Goal: Task Accomplishment & Management: Manage account settings

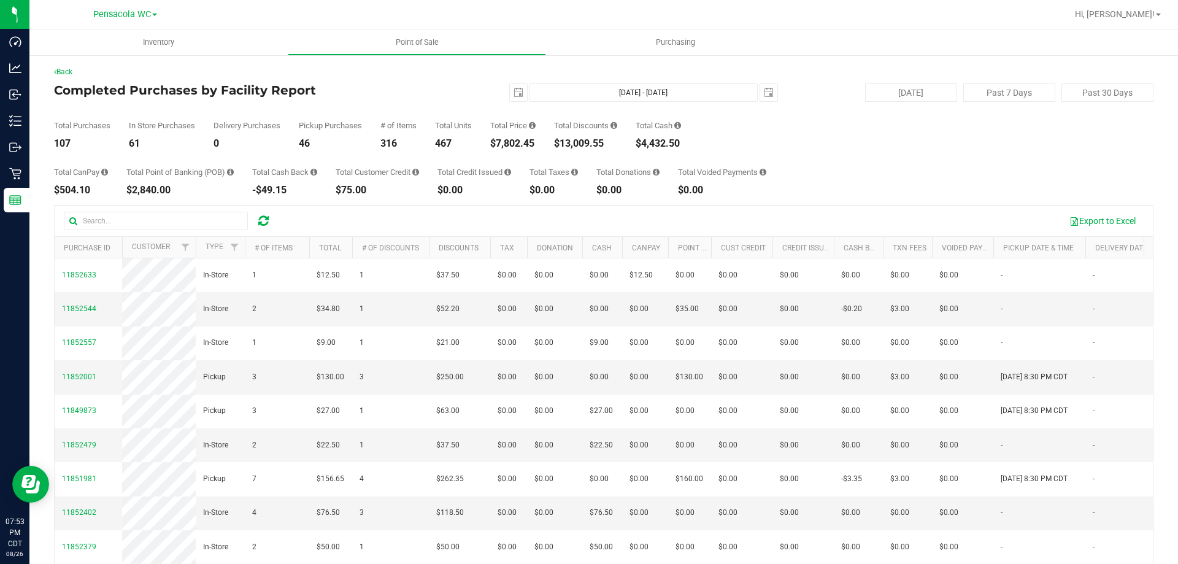
click at [245, 72] on div "Back" at bounding box center [603, 71] width 1099 height 11
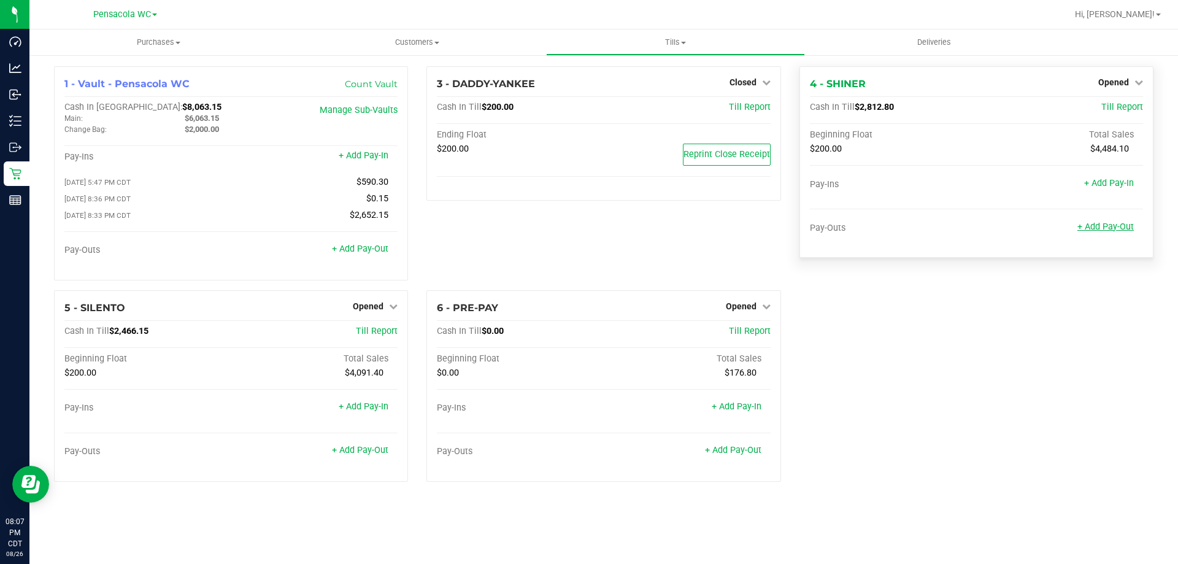
click at [1104, 223] on link "+ Add Pay-Out" at bounding box center [1105, 226] width 56 height 10
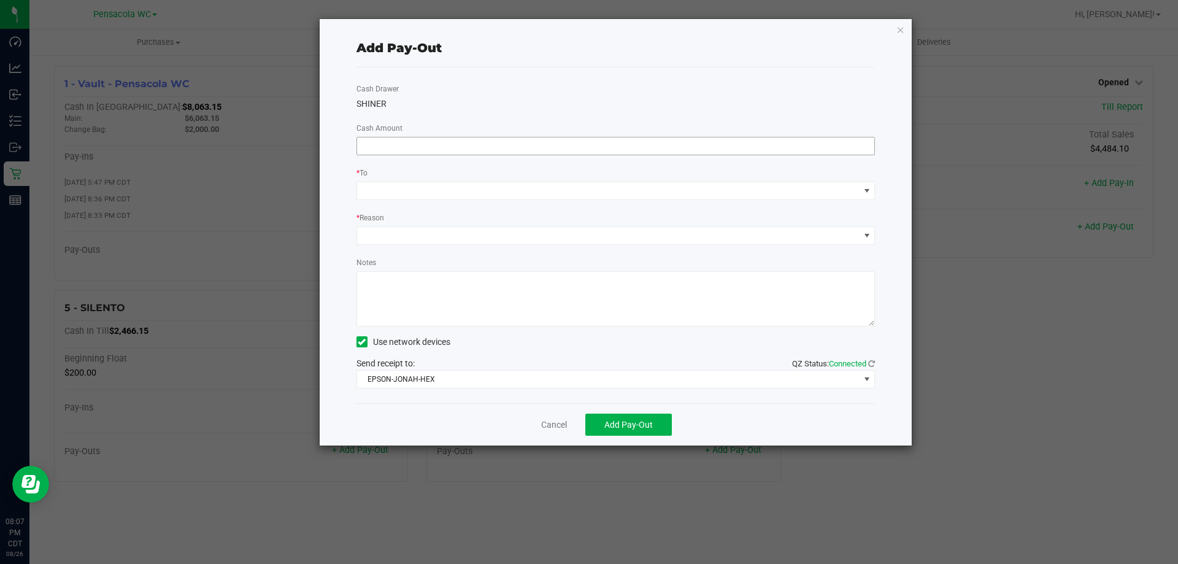
click at [516, 144] on input at bounding box center [616, 145] width 518 height 17
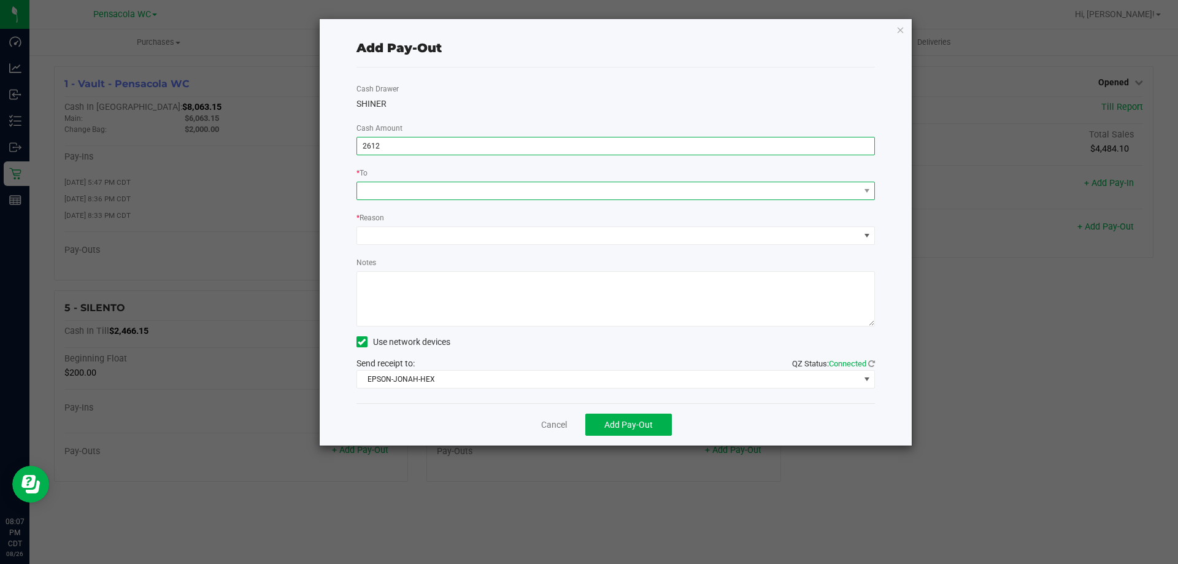
click at [542, 191] on span at bounding box center [608, 190] width 502 height 17
type input "$2,612.00"
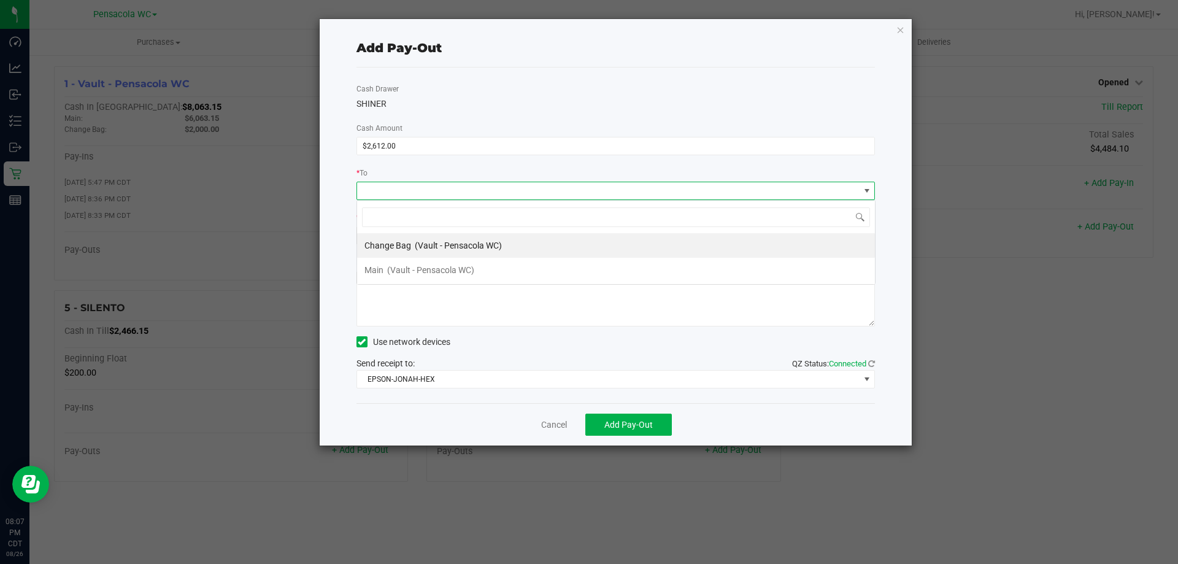
scroll to position [18, 518]
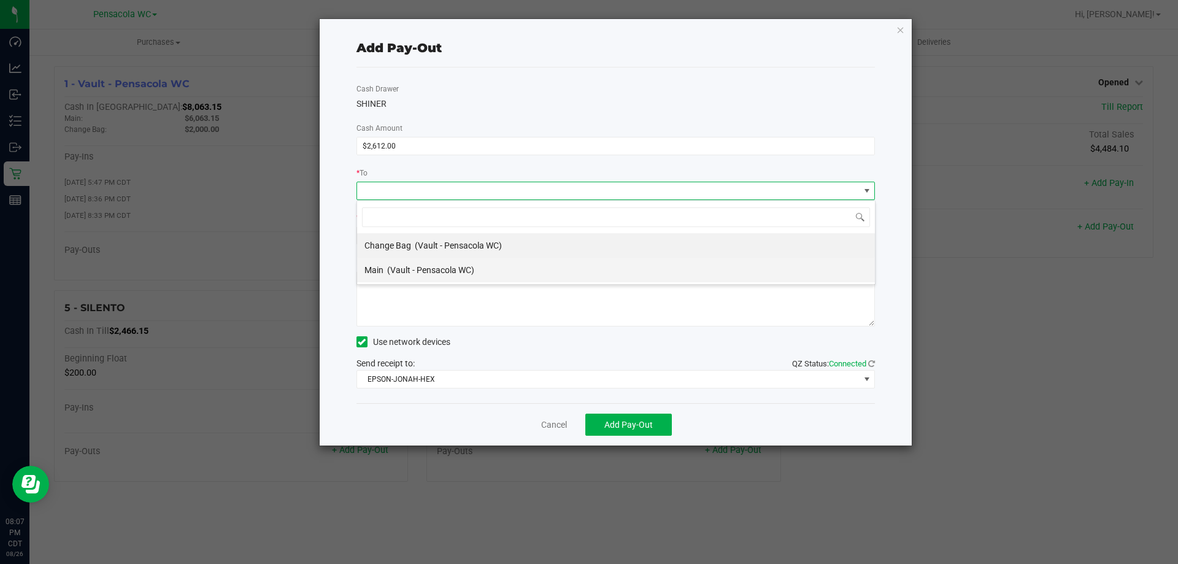
click at [472, 275] on div "Main (Vault - Pensacola WC)" at bounding box center [419, 270] width 110 height 22
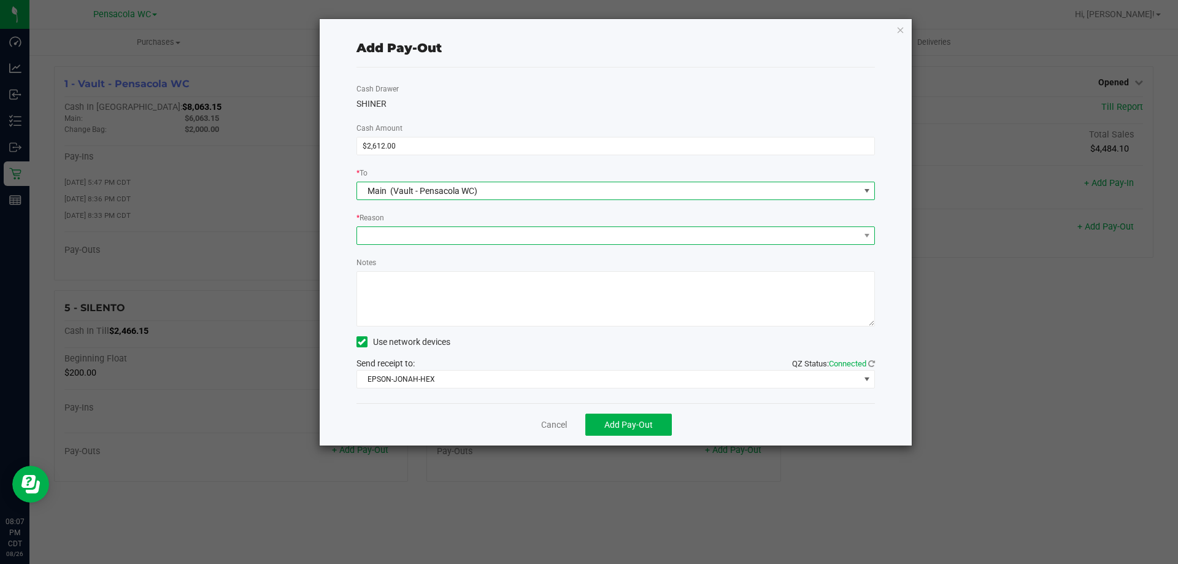
click at [486, 241] on span at bounding box center [608, 235] width 502 height 17
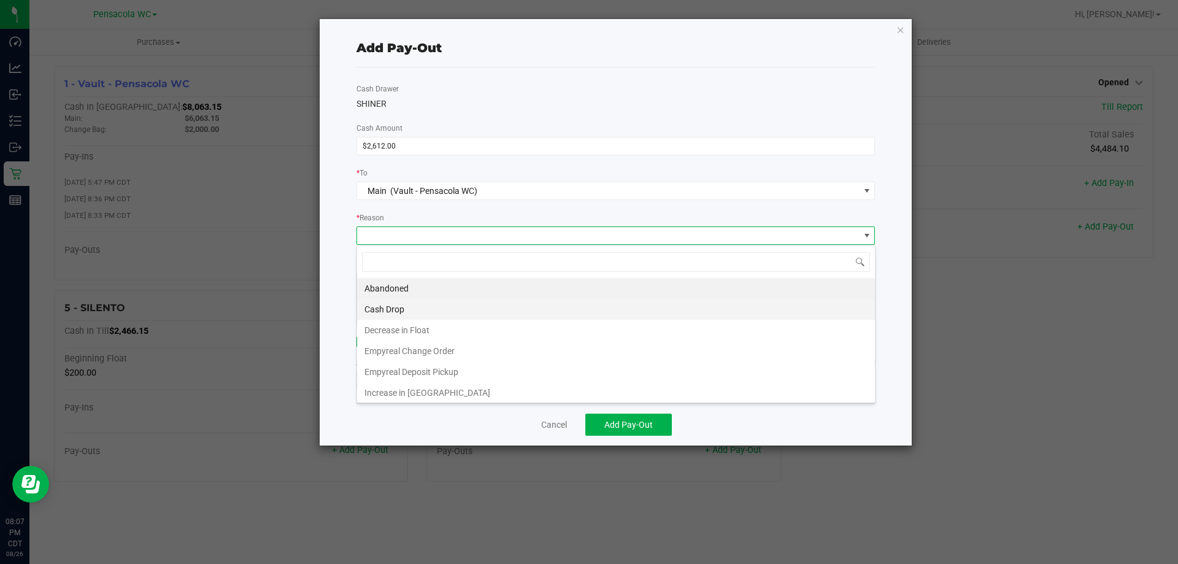
click at [460, 307] on li "Cash Drop" at bounding box center [616, 309] width 518 height 21
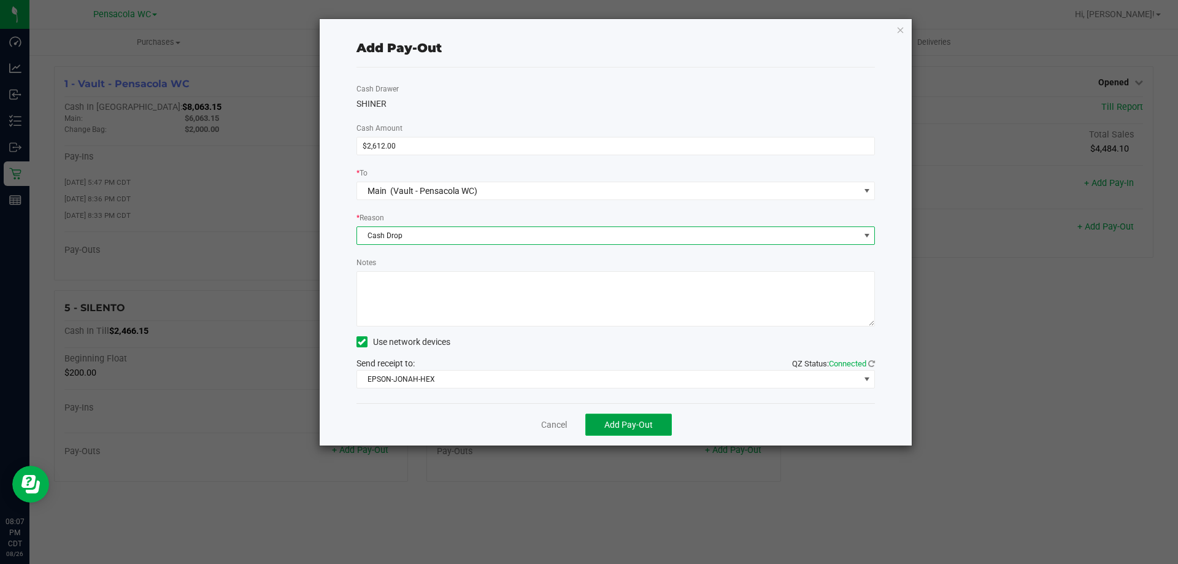
click at [644, 425] on span "Add Pay-Out" at bounding box center [628, 425] width 48 height 10
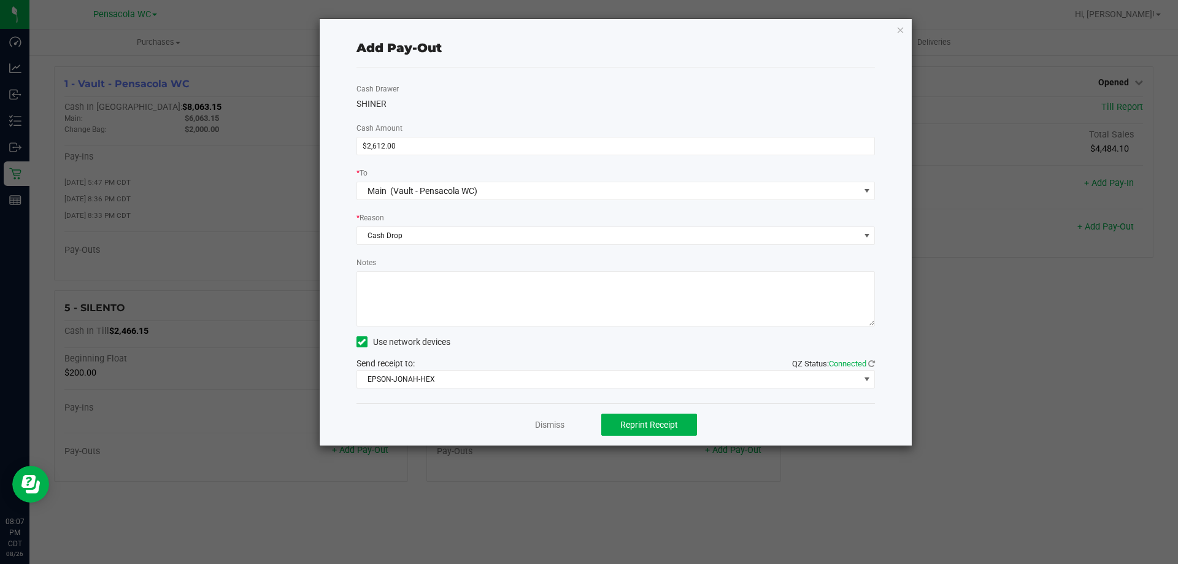
click at [524, 443] on div "Dismiss Reprint Receipt" at bounding box center [615, 424] width 519 height 42
click at [558, 426] on link "Dismiss" at bounding box center [549, 424] width 29 height 13
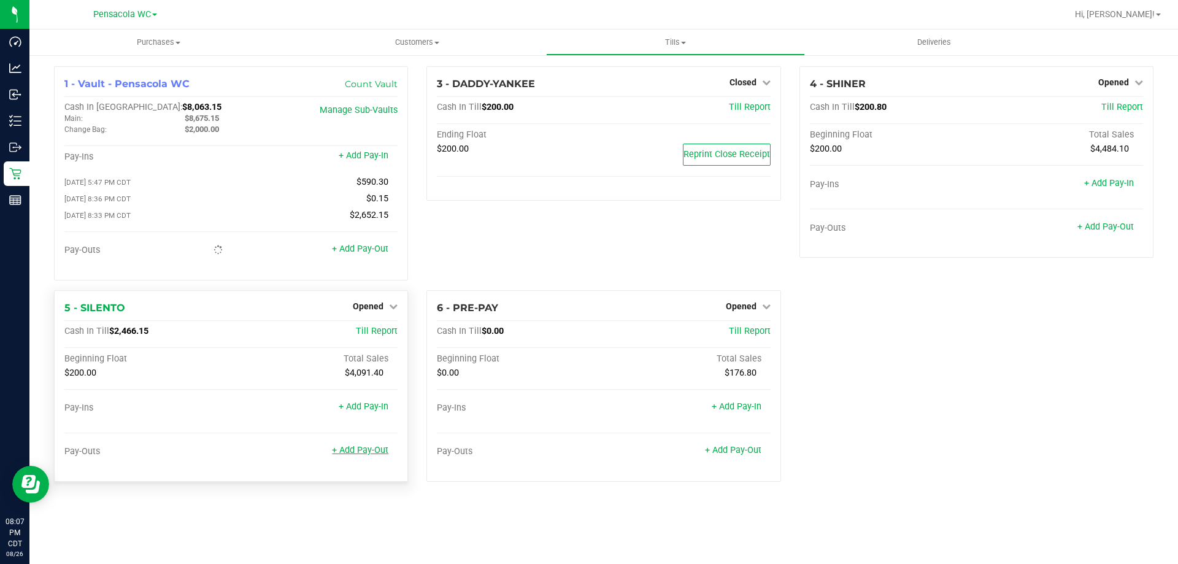
click at [366, 455] on link "+ Add Pay-Out" at bounding box center [360, 450] width 56 height 10
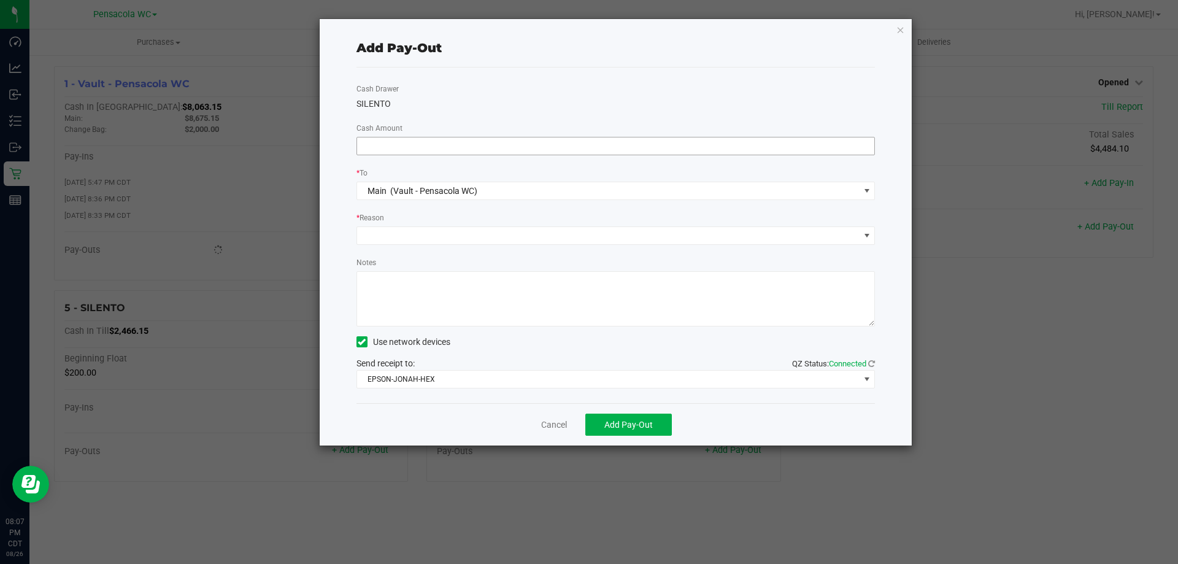
click at [413, 143] on input at bounding box center [616, 145] width 518 height 17
click at [477, 240] on span at bounding box center [608, 235] width 502 height 17
type input "$2,266.00"
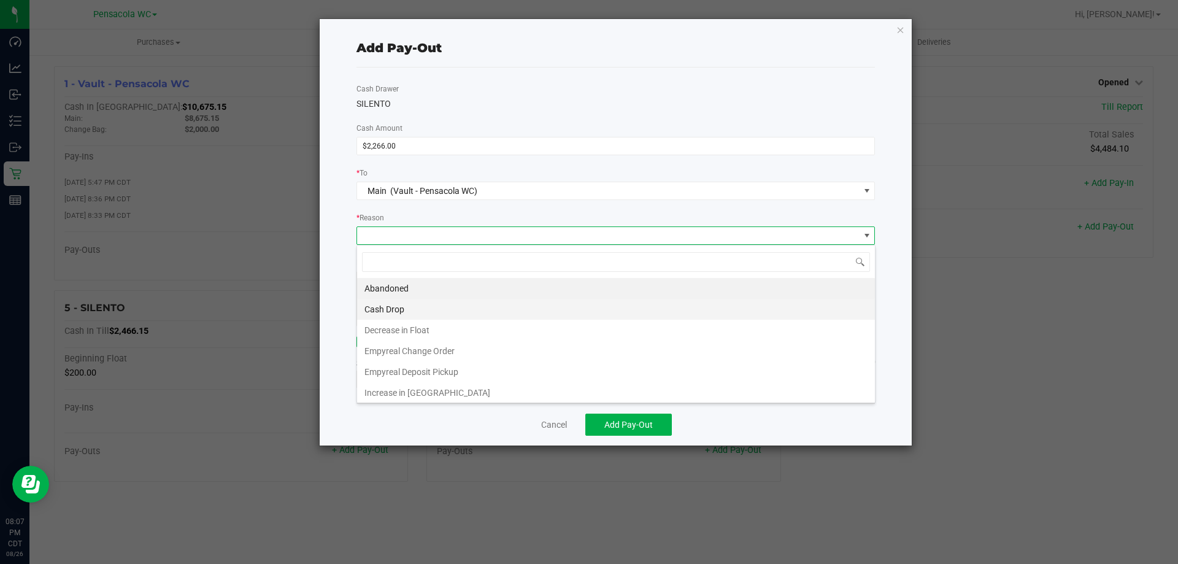
click at [423, 307] on li "Cash Drop" at bounding box center [616, 309] width 518 height 21
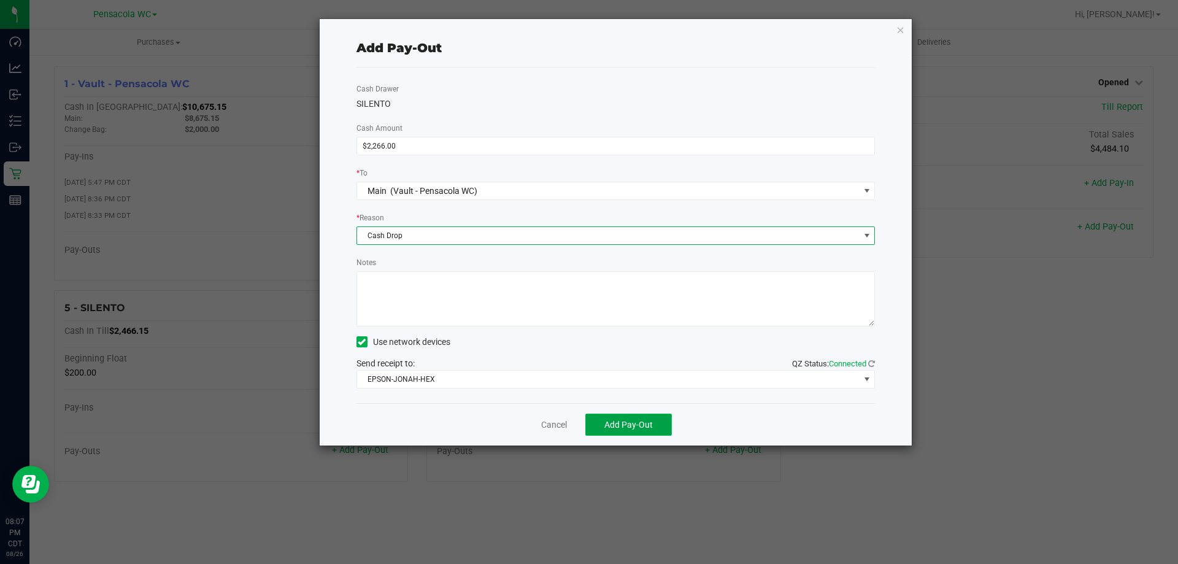
click at [631, 418] on button "Add Pay-Out" at bounding box center [628, 424] width 86 height 22
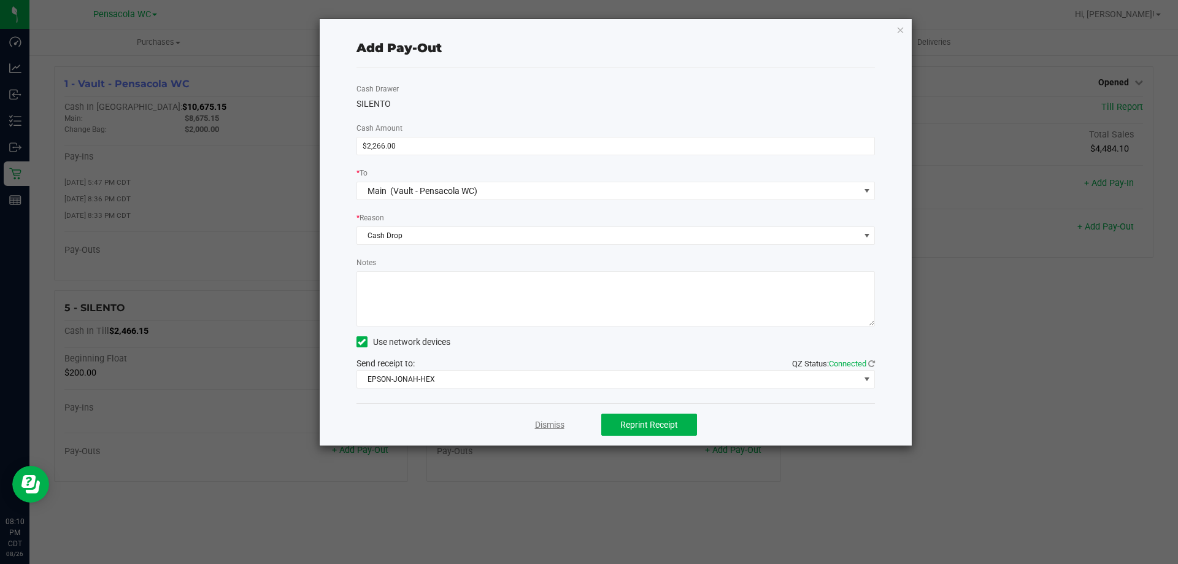
click at [561, 428] on link "Dismiss" at bounding box center [549, 424] width 29 height 13
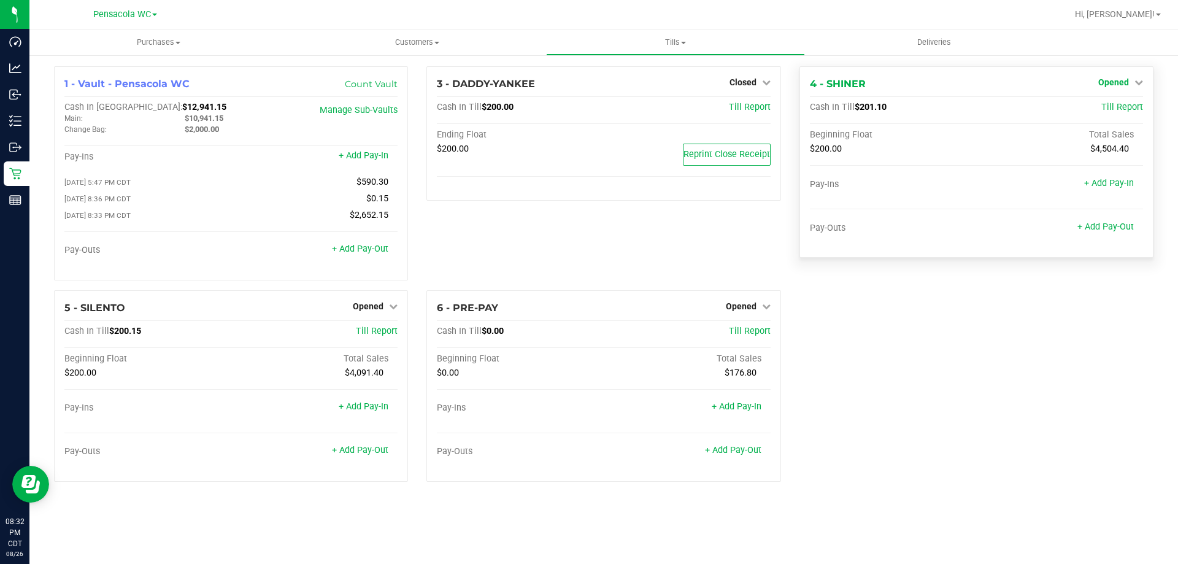
click at [1118, 81] on span "Opened" at bounding box center [1113, 82] width 31 height 10
click at [1118, 111] on link "Close Till" at bounding box center [1114, 108] width 33 height 10
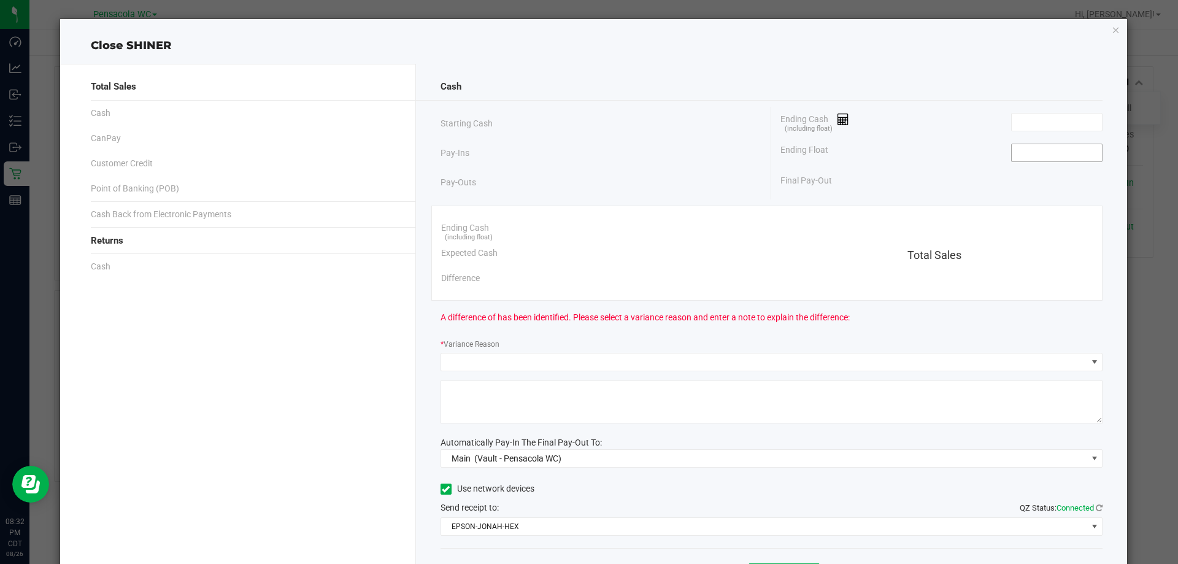
click at [1050, 159] on input at bounding box center [1057, 152] width 90 height 17
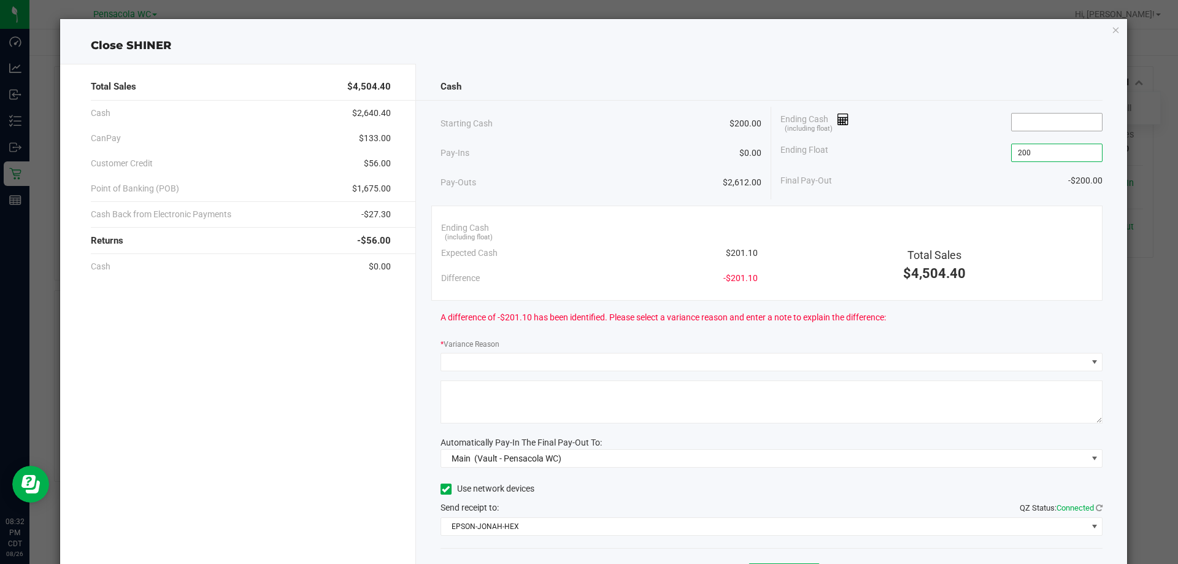
click at [1042, 121] on input at bounding box center [1057, 121] width 90 height 17
type input "$200.00"
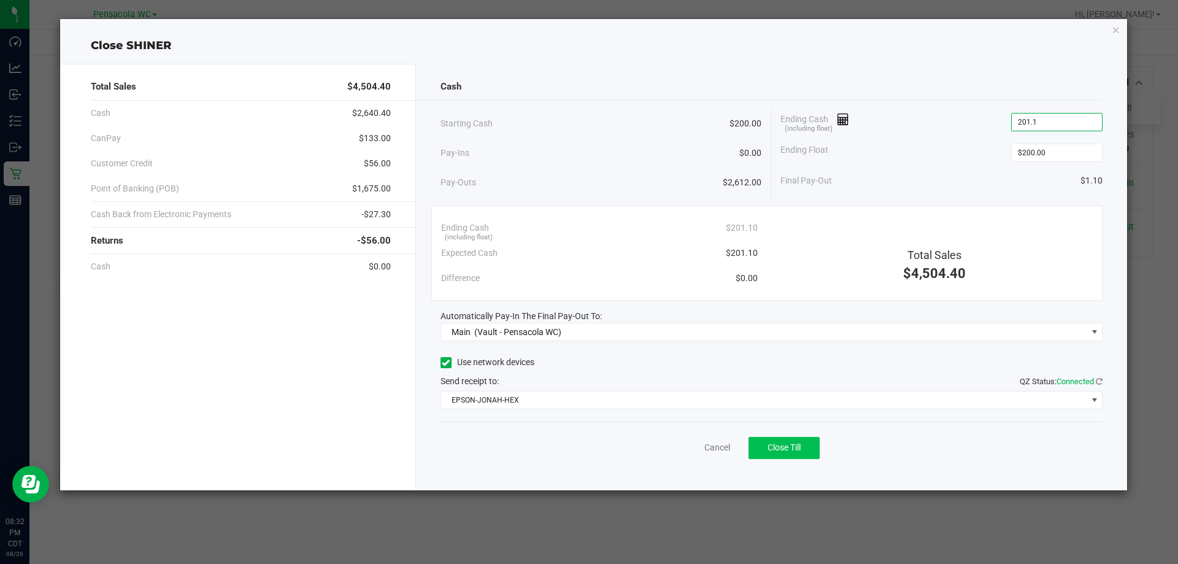
click at [783, 450] on span "Close Till" at bounding box center [783, 447] width 33 height 10
type input "$201.10"
click at [682, 443] on link "Dismiss" at bounding box center [689, 447] width 29 height 13
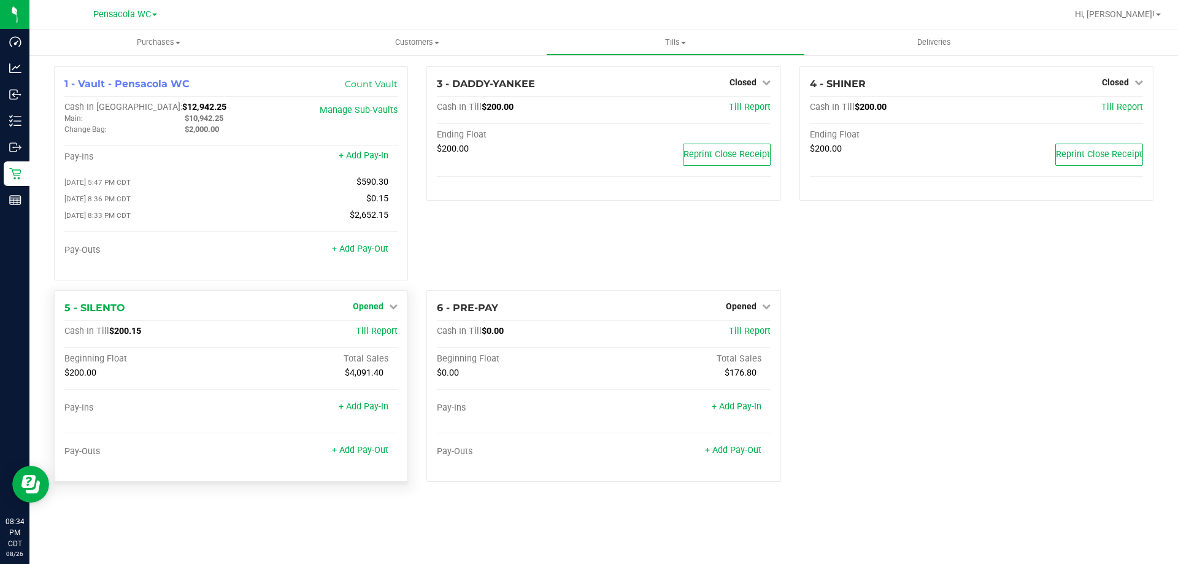
click at [369, 311] on span "Opened" at bounding box center [368, 306] width 31 height 10
click at [379, 336] on link "Close Till" at bounding box center [369, 331] width 33 height 10
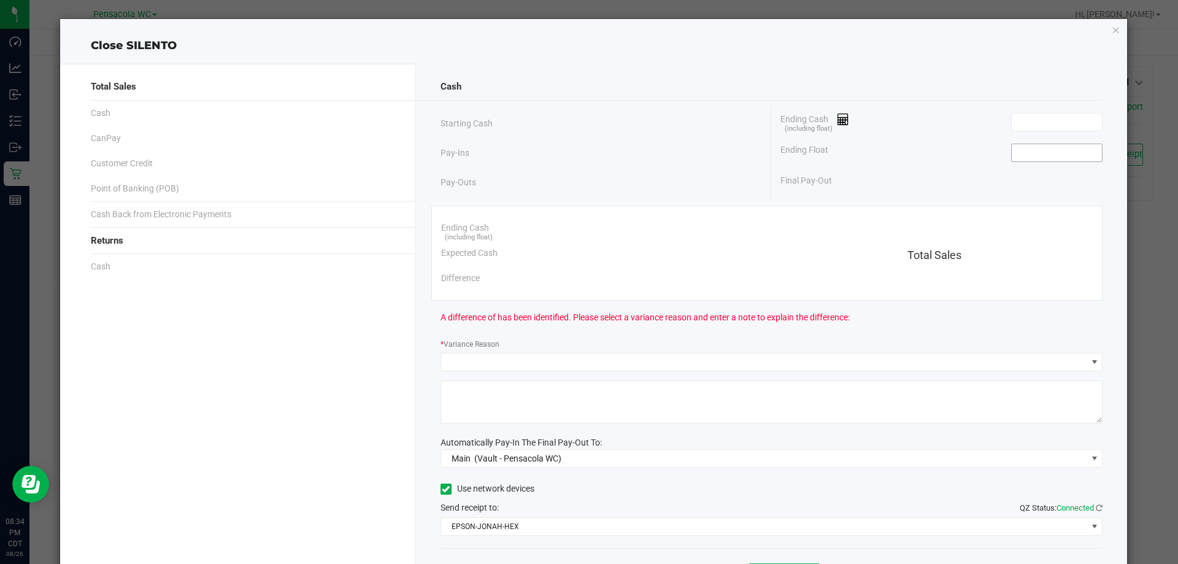
click at [1047, 153] on input at bounding box center [1057, 152] width 90 height 17
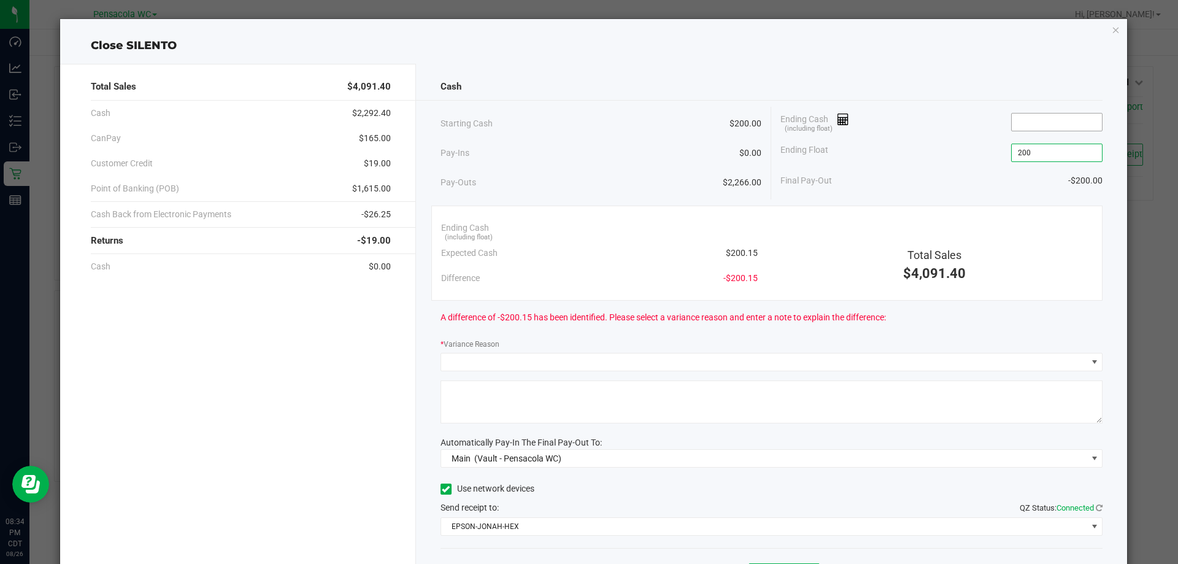
click at [1019, 118] on input at bounding box center [1057, 121] width 90 height 17
type input "$200.00"
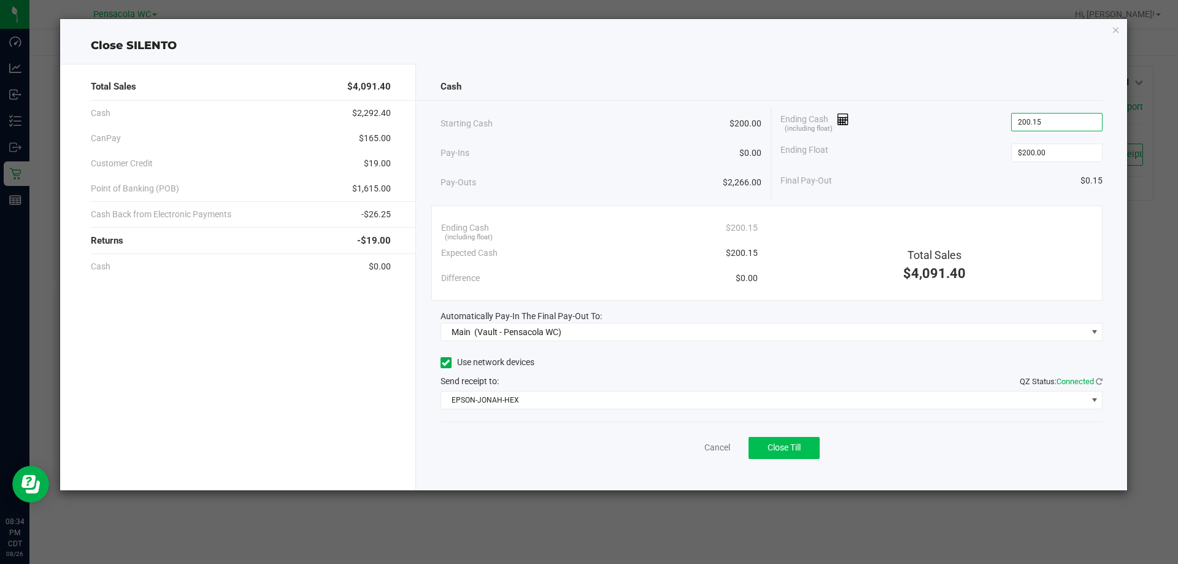
click at [804, 452] on button "Close Till" at bounding box center [783, 448] width 71 height 22
type input "$200.15"
click at [691, 453] on link "Dismiss" at bounding box center [689, 447] width 29 height 13
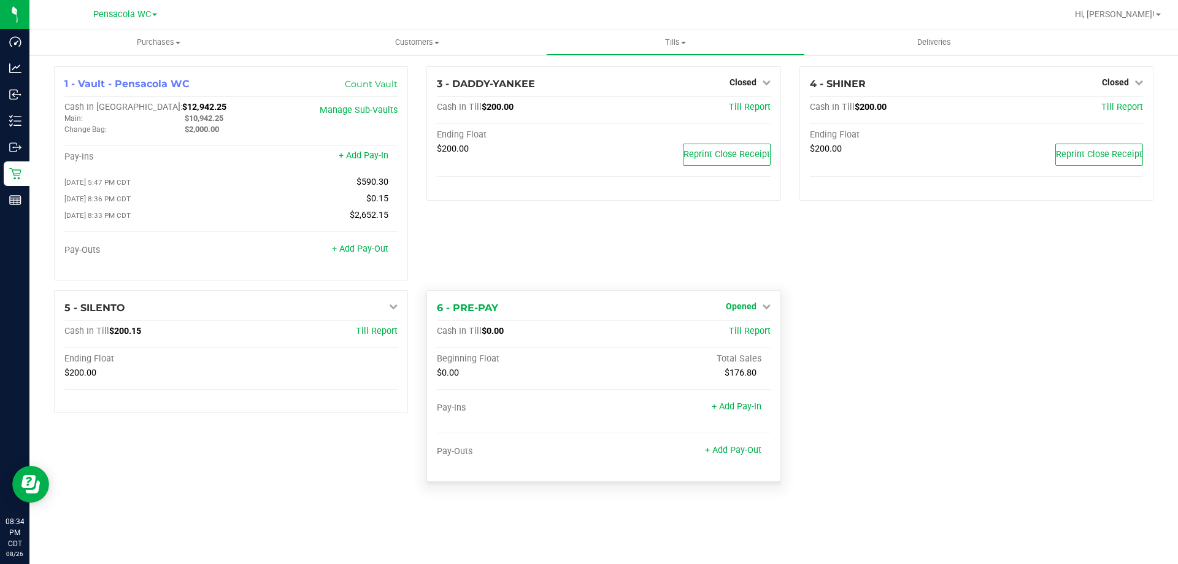
click at [735, 310] on span "Opened" at bounding box center [741, 306] width 31 height 10
click at [746, 335] on link "Close Till" at bounding box center [742, 331] width 33 height 10
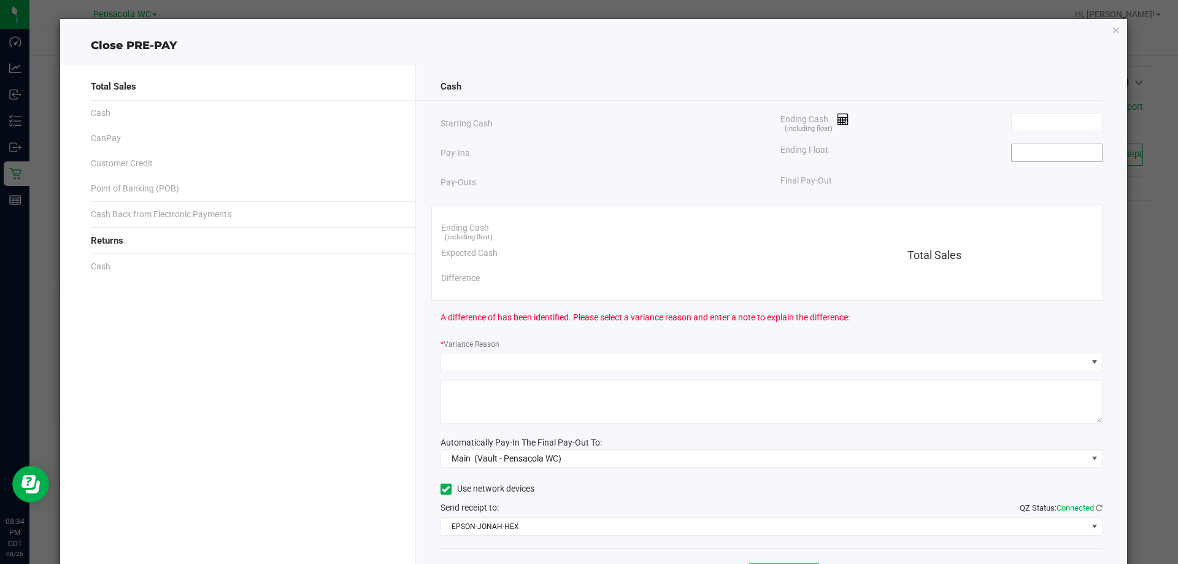
click at [1026, 153] on input at bounding box center [1057, 152] width 90 height 17
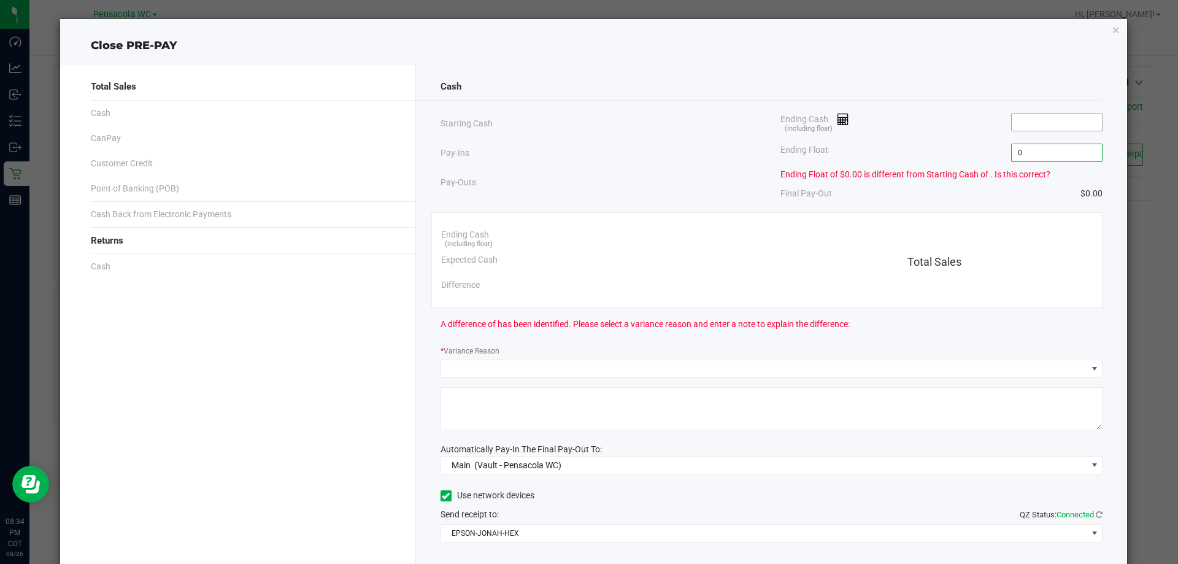
click at [1034, 123] on input at bounding box center [1057, 121] width 90 height 17
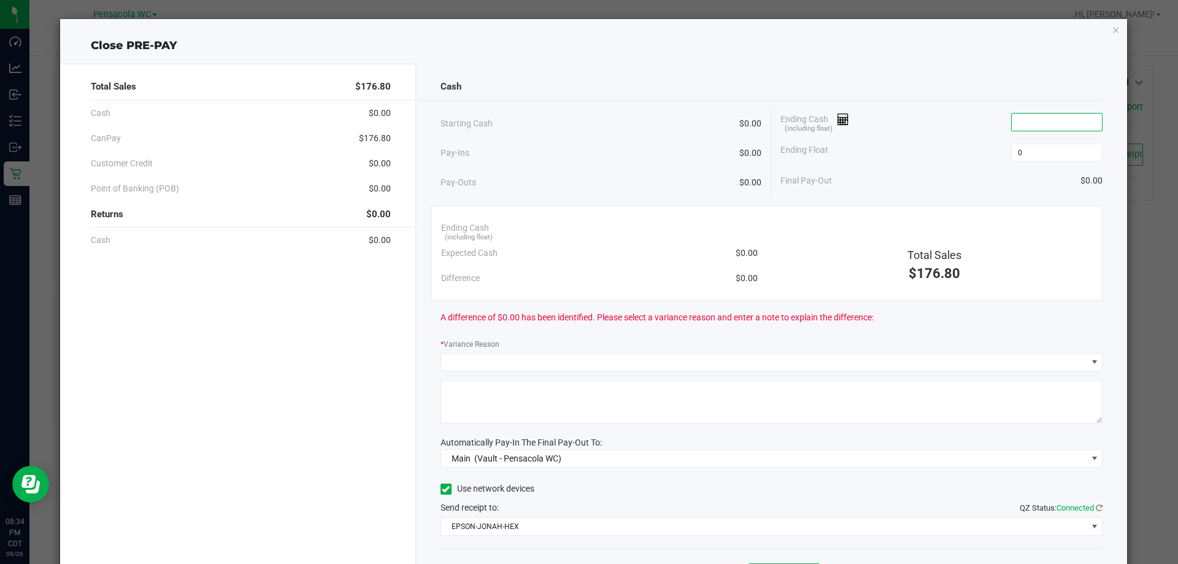
type input "$0.00"
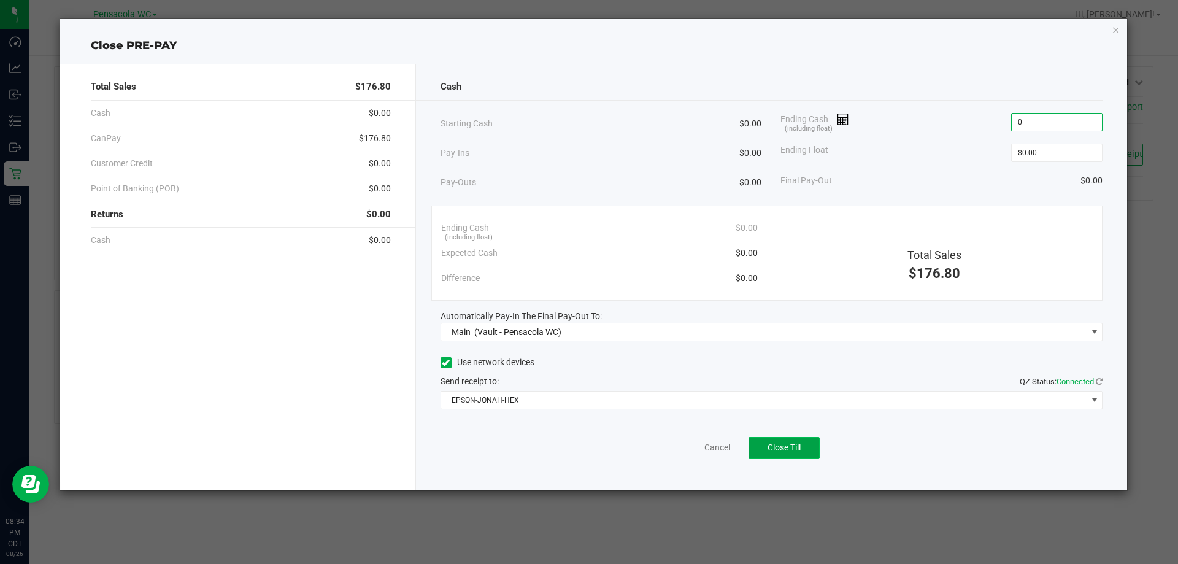
click at [787, 448] on span "Close Till" at bounding box center [783, 447] width 33 height 10
type input "$0.00"
click at [679, 445] on link "Dismiss" at bounding box center [689, 447] width 29 height 13
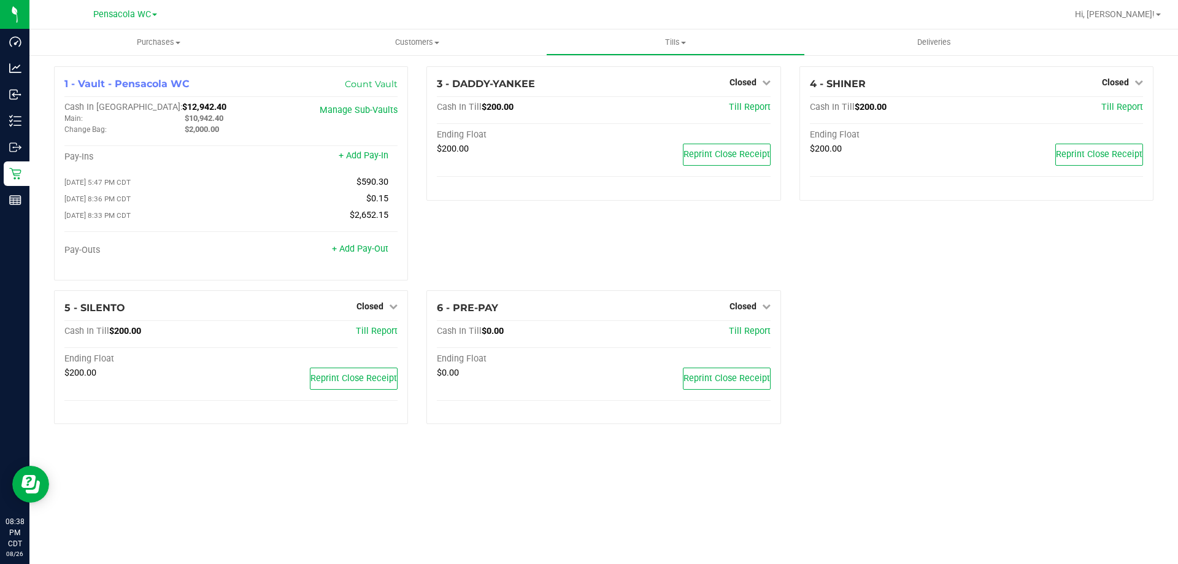
click at [667, 42] on span "Tills" at bounding box center [675, 42] width 257 height 11
click at [604, 88] on span "Reconcile e-payments" at bounding box center [607, 88] width 122 height 10
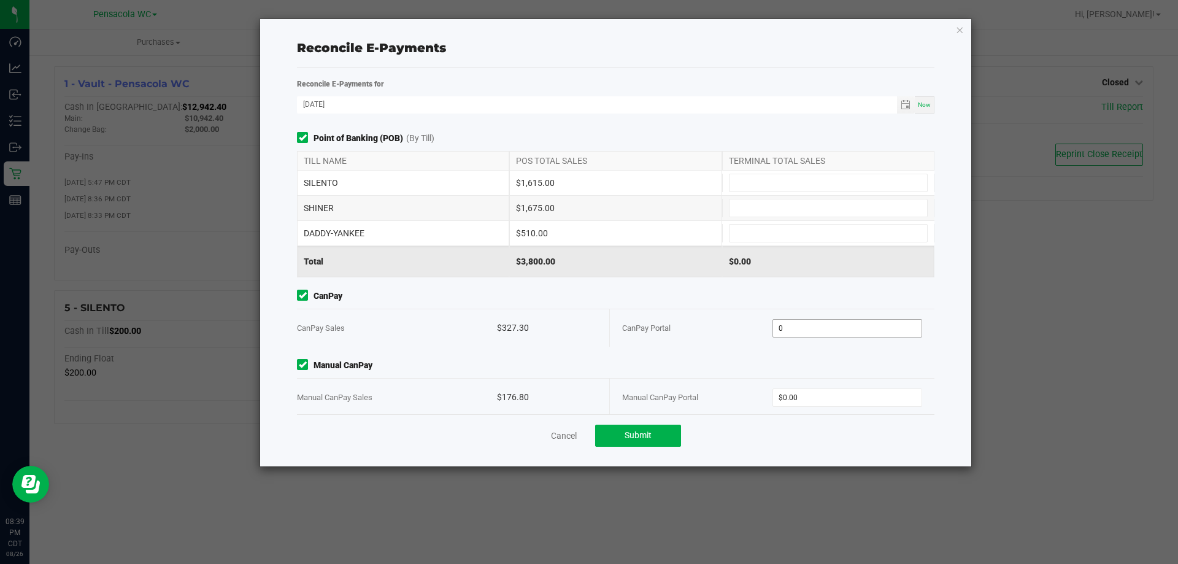
click at [838, 332] on input "0" at bounding box center [847, 328] width 149 height 17
type input "$327.30"
click at [854, 389] on input "0" at bounding box center [847, 397] width 149 height 17
type input "$176.80"
click at [792, 340] on div "CanPay Portal $327.30" at bounding box center [772, 327] width 300 height 37
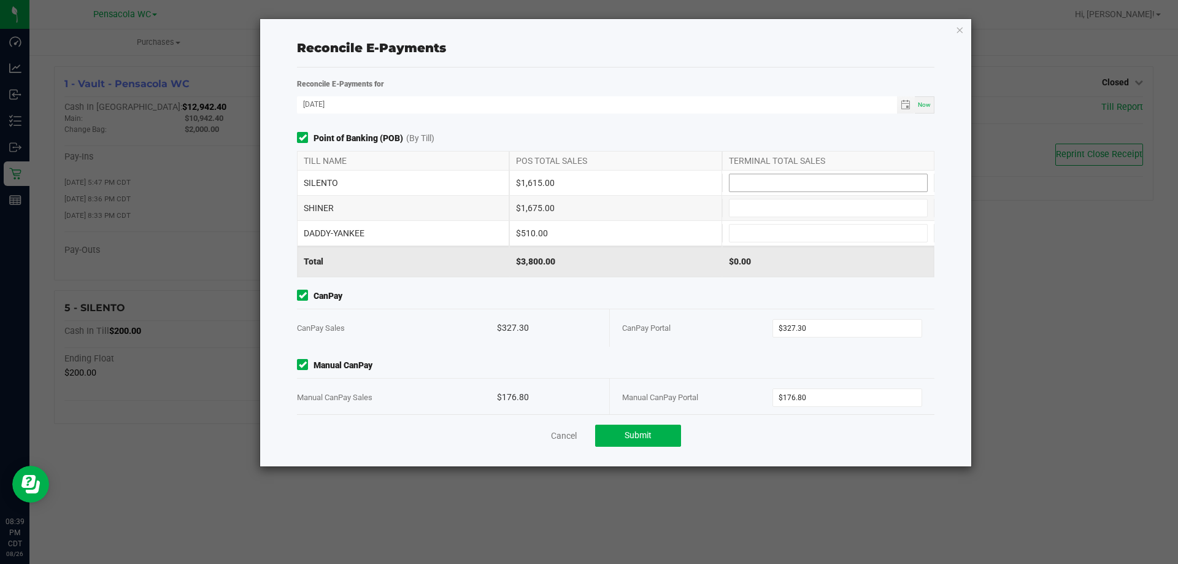
click at [743, 186] on input at bounding box center [828, 182] width 198 height 17
type input "$1,615.00"
click at [749, 198] on div "SILENTO $1,615.00 $1,615.00 SHINER $1,675.00 DADDY-YANKEE $510.00" at bounding box center [615, 208] width 637 height 75
click at [754, 201] on input at bounding box center [828, 207] width 198 height 17
type input "$1,675.00"
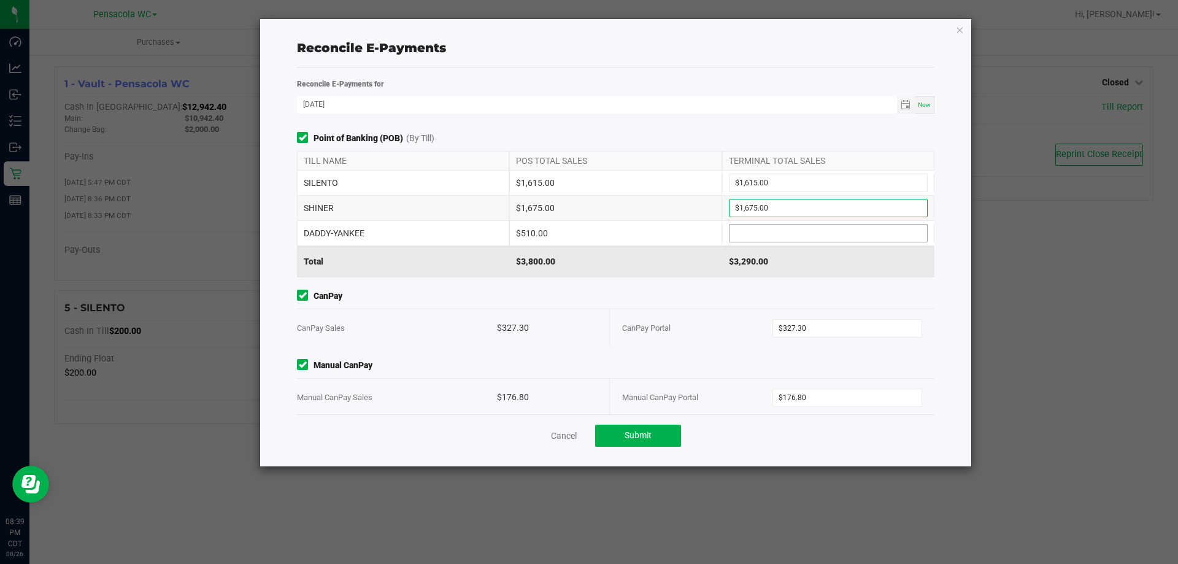
click at [769, 232] on input at bounding box center [828, 233] width 198 height 17
type input "$510.00"
click at [650, 428] on button "Submit" at bounding box center [638, 435] width 86 height 22
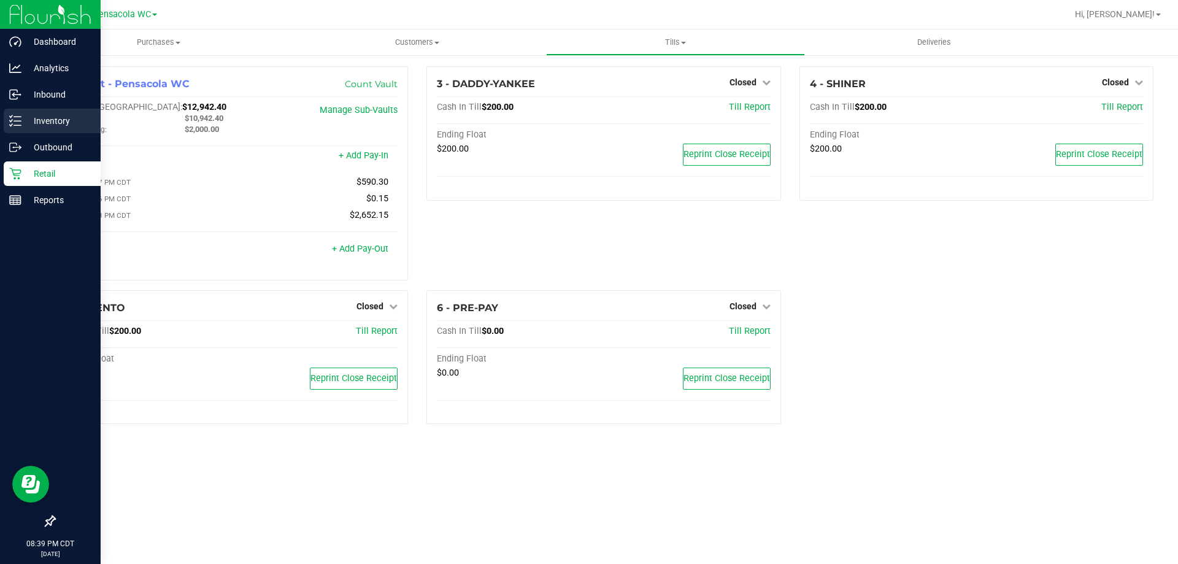
click at [45, 122] on p "Inventory" at bounding box center [58, 120] width 74 height 15
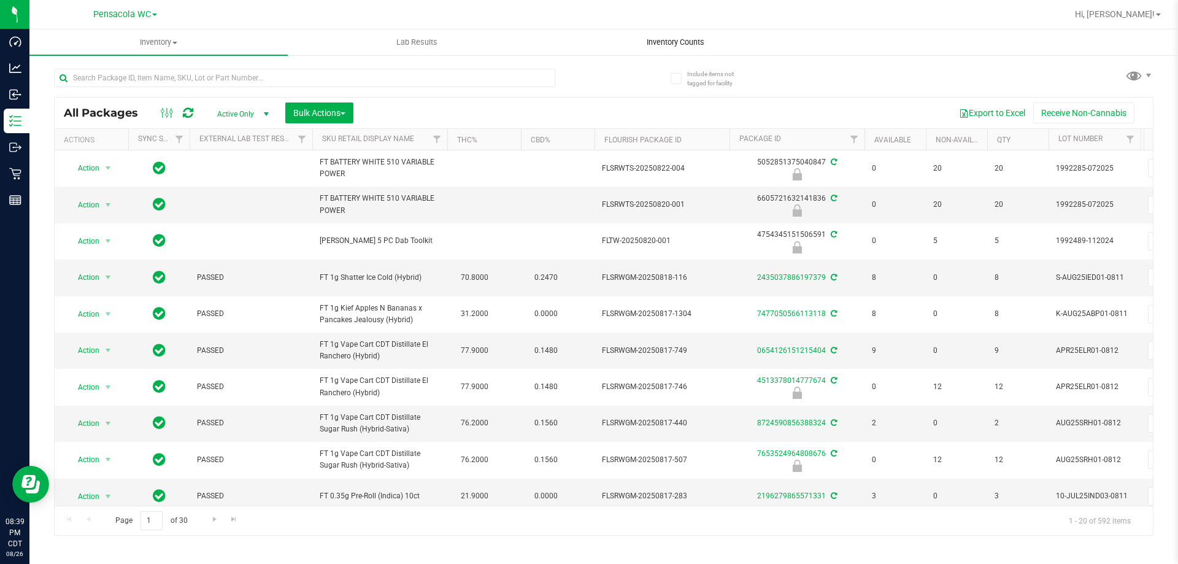
click at [701, 40] on span "Inventory Counts" at bounding box center [675, 42] width 91 height 11
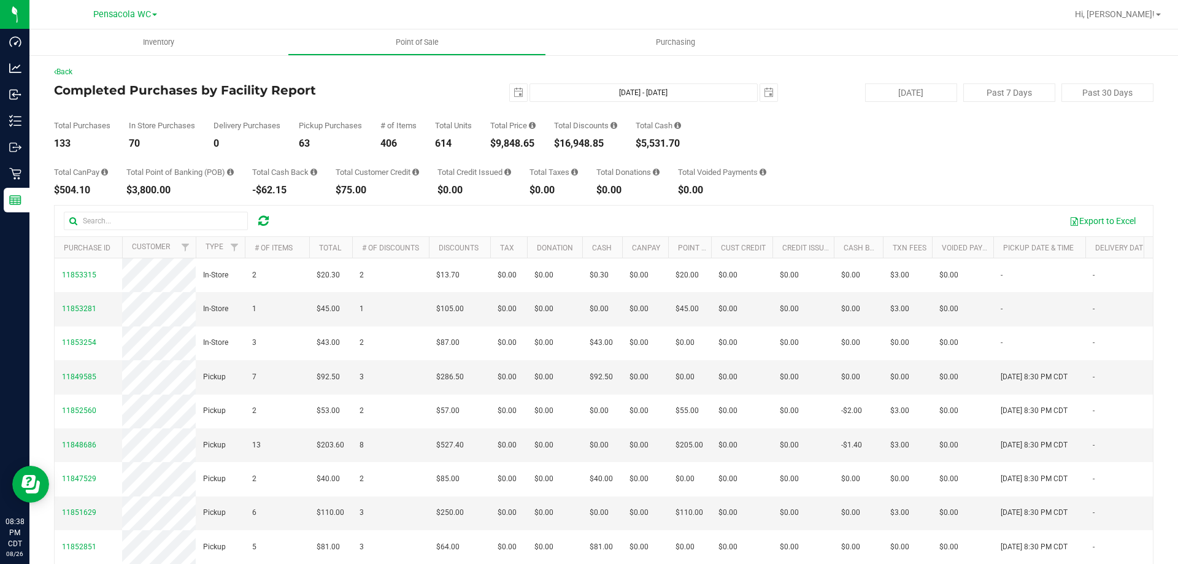
drag, startPoint x: 0, startPoint y: 0, endPoint x: 1177, endPoint y: 91, distance: 1180.7
drag, startPoint x: 1177, startPoint y: 91, endPoint x: 941, endPoint y: 128, distance: 239.0
click at [941, 128] on div "Total Purchases 133 In Store Purchases 70 Delivery Purchases 0 Pickup Purchases…" at bounding box center [603, 125] width 1099 height 47
drag, startPoint x: 513, startPoint y: 85, endPoint x: 519, endPoint y: 99, distance: 14.6
click at [513, 86] on span "select" at bounding box center [518, 92] width 17 height 17
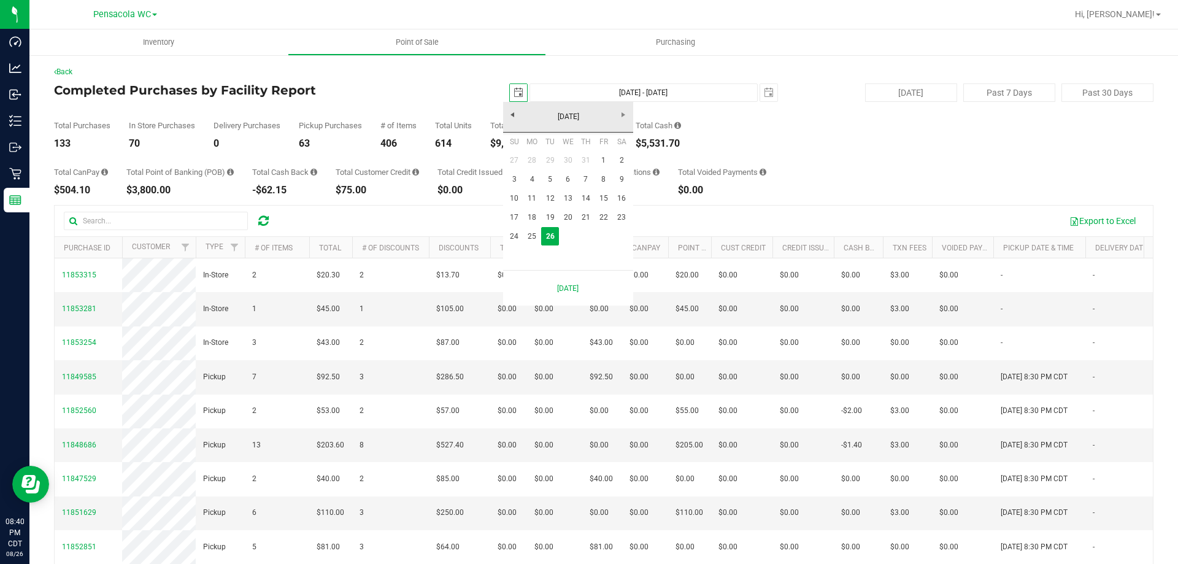
scroll to position [0, 31]
click at [528, 239] on link "25" at bounding box center [532, 236] width 18 height 19
type input "2025-08-25"
type input "Aug 25, 2025 - Aug 26, 2025"
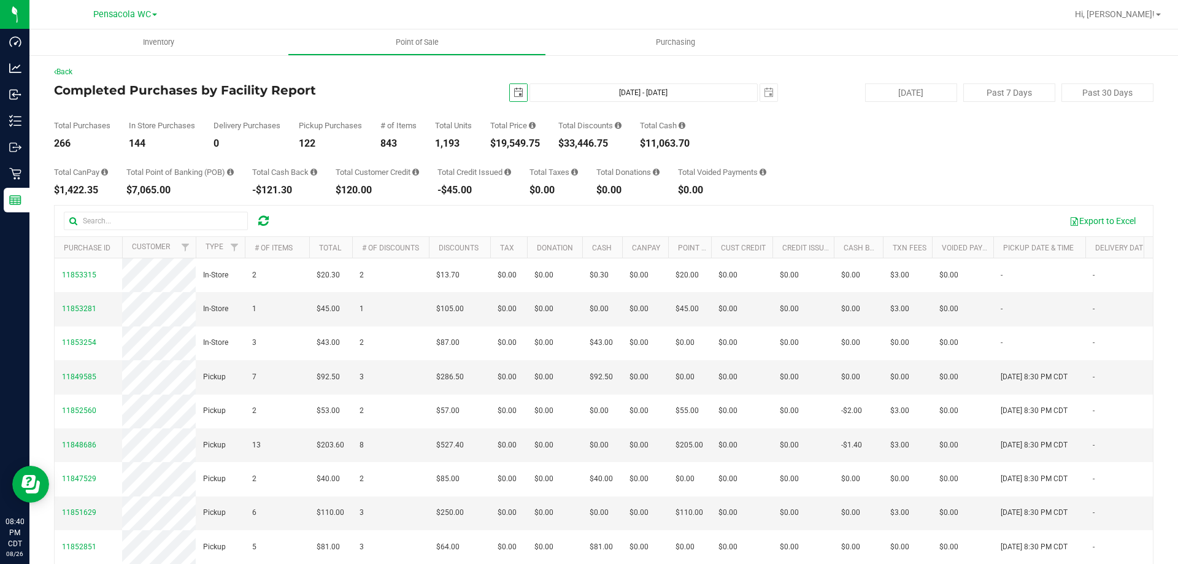
click at [513, 93] on span "select" at bounding box center [518, 93] width 10 height 10
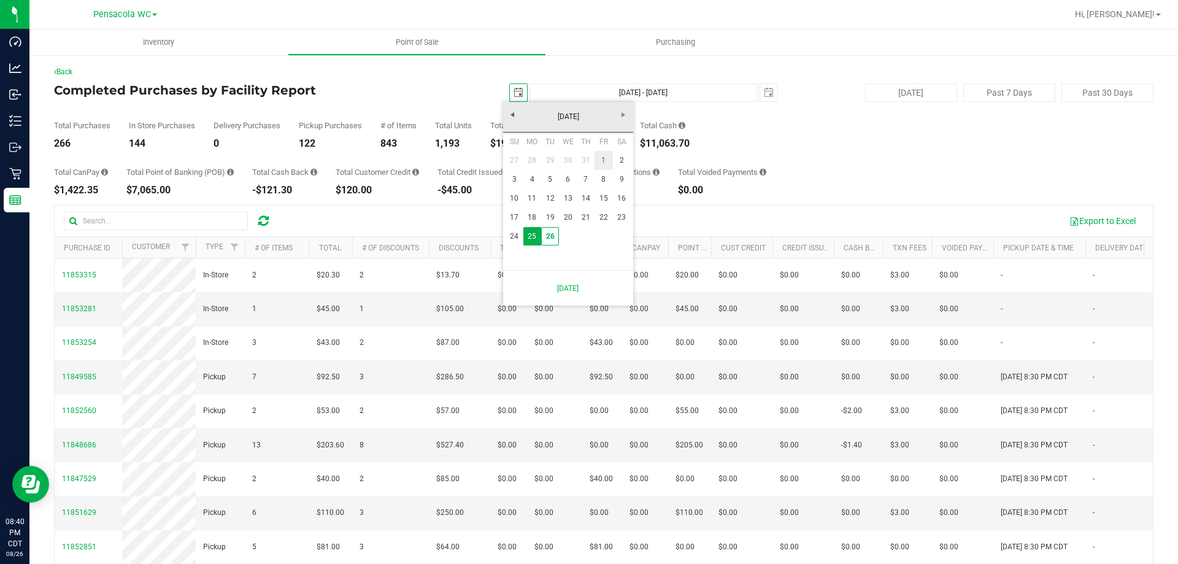
click at [605, 163] on link "1" at bounding box center [603, 160] width 18 height 19
type input "2025-08-01"
type input "Aug 1, 2025 - Aug 26, 2025"
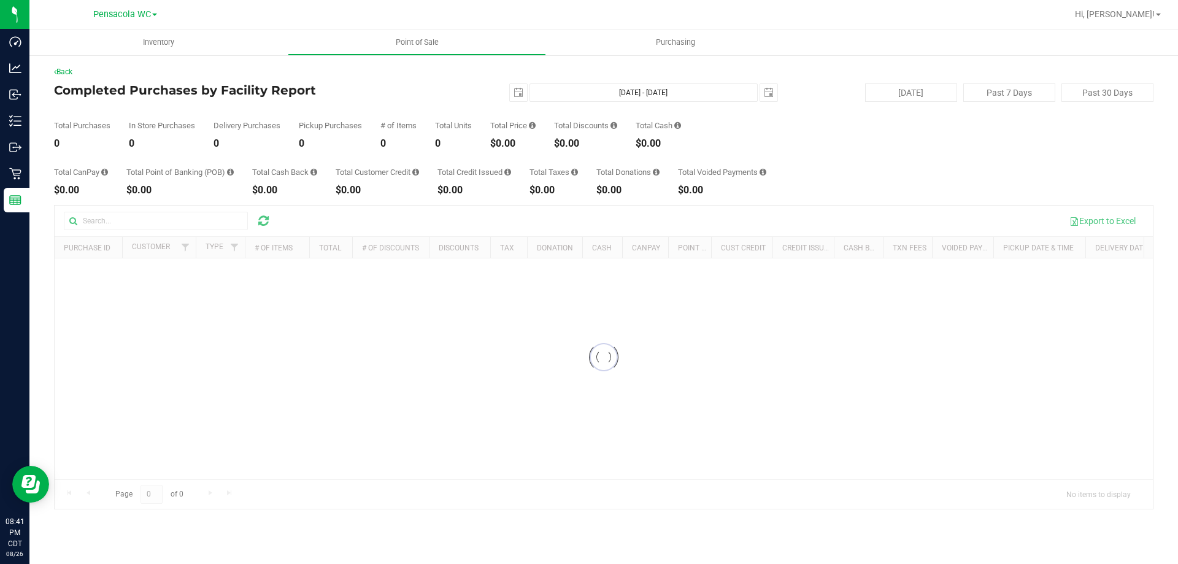
click at [372, 145] on div "Total Purchases 0 In Store Purchases 0 Delivery Purchases 0 Pickup Purchases 0 …" at bounding box center [603, 125] width 1099 height 47
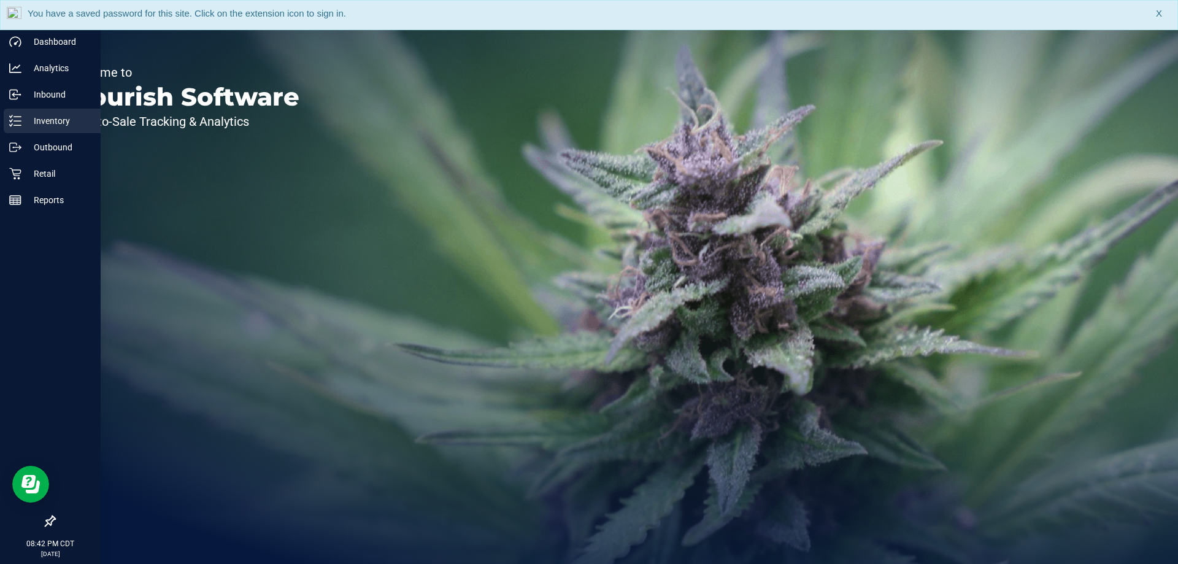
click at [7, 117] on div "Inventory" at bounding box center [52, 121] width 97 height 25
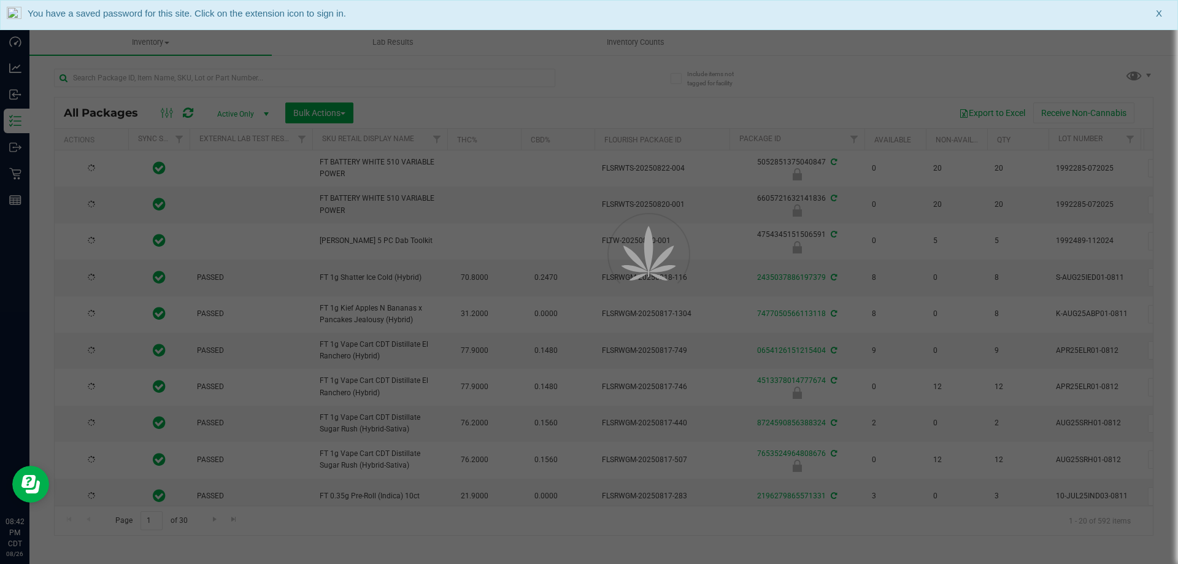
click at [636, 42] on div at bounding box center [589, 282] width 1178 height 564
type input "[DATE]"
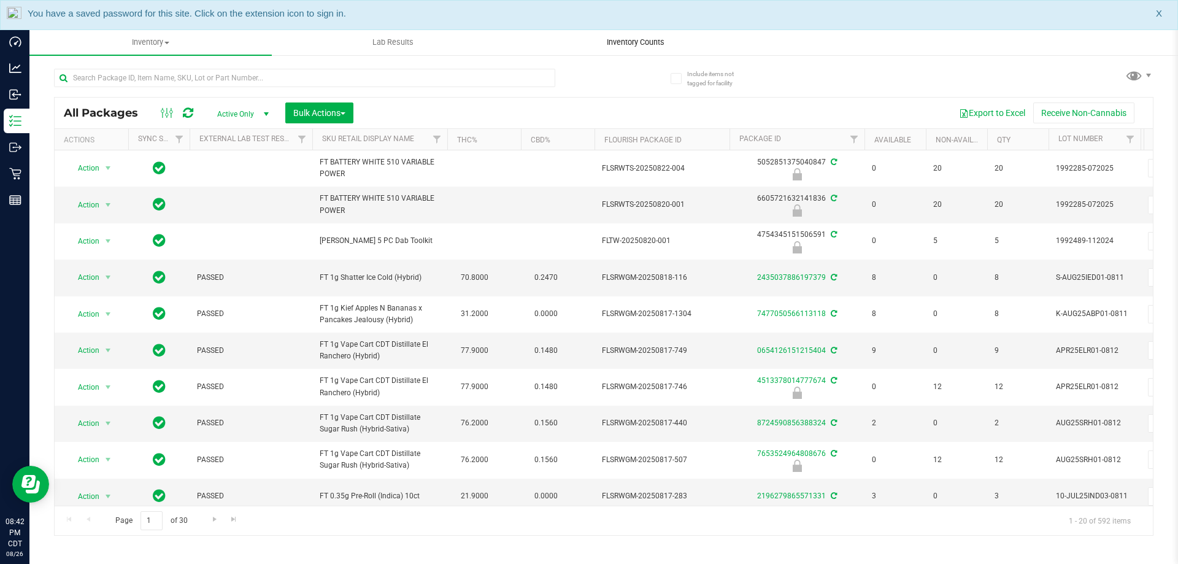
click at [632, 45] on span "Inventory Counts" at bounding box center [635, 42] width 91 height 11
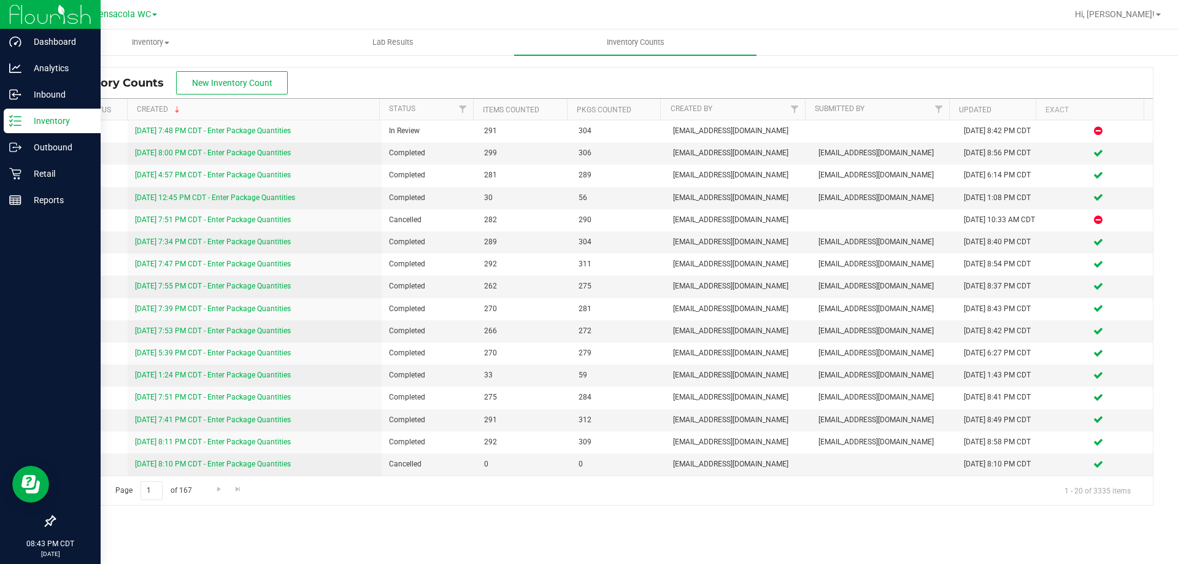
click at [18, 121] on line at bounding box center [17, 121] width 7 height 0
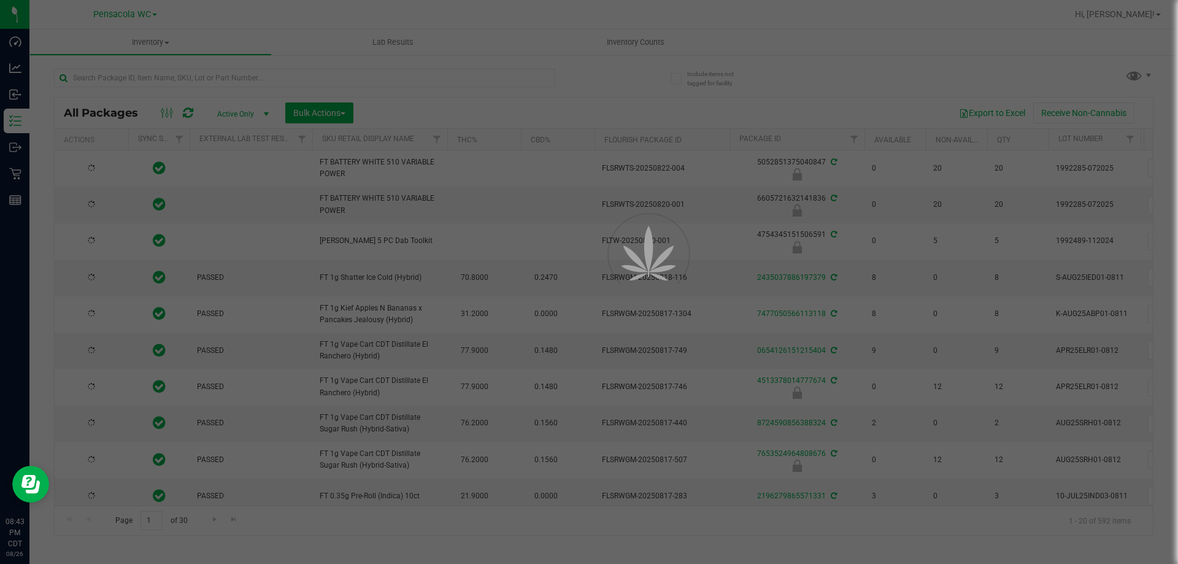
click at [254, 71] on div at bounding box center [589, 282] width 1178 height 564
type input "[DATE]"
drag, startPoint x: 263, startPoint y: 81, endPoint x: 263, endPoint y: 91, distance: 10.4
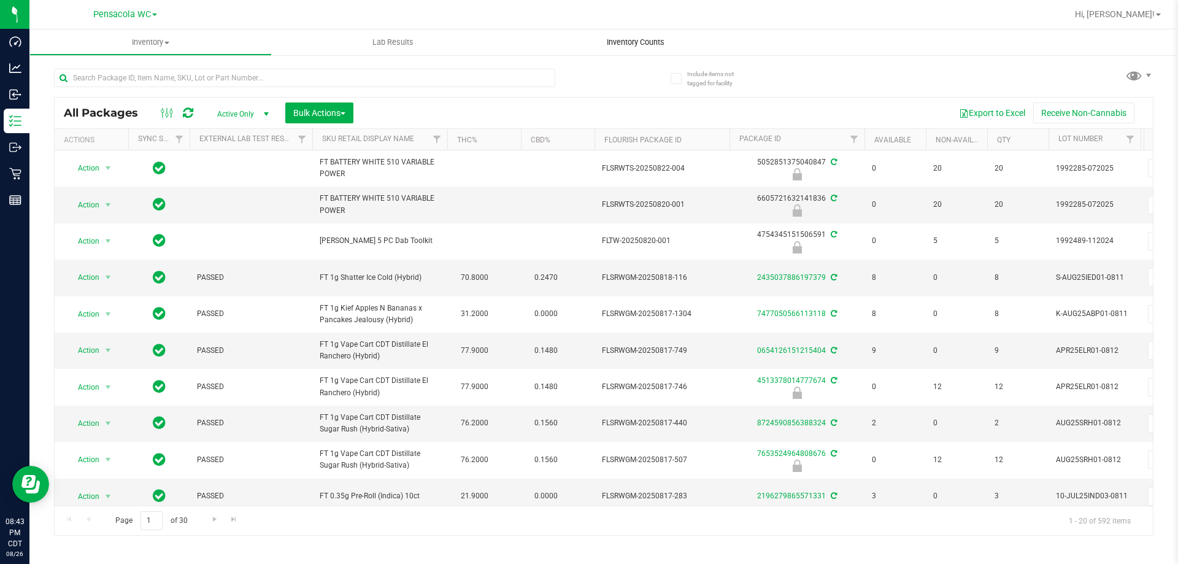
click at [642, 38] on span "Inventory Counts" at bounding box center [635, 42] width 91 height 11
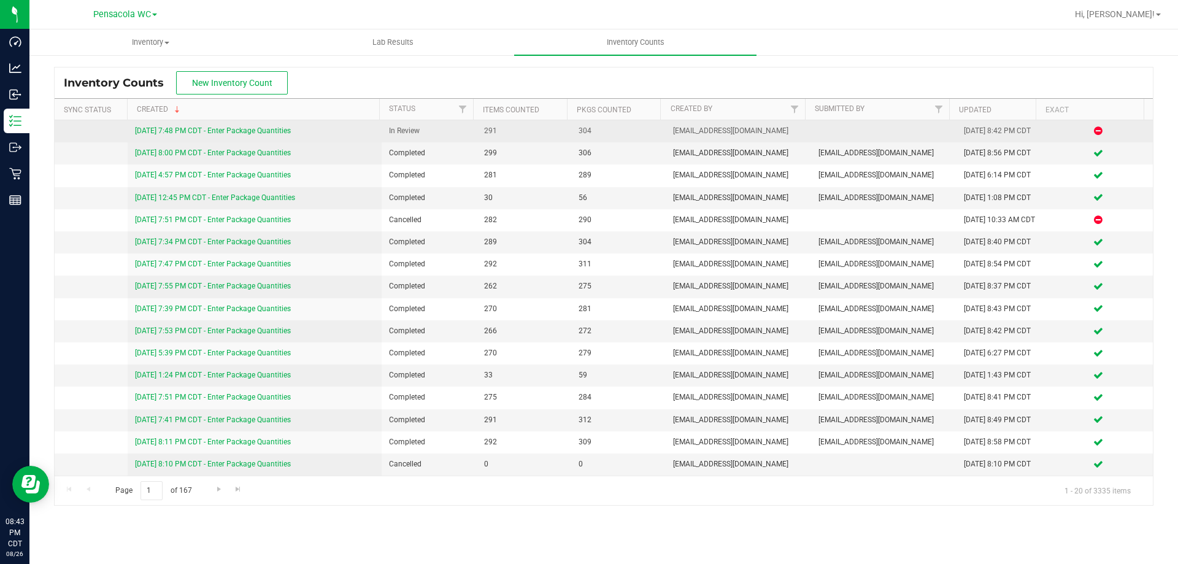
click at [269, 133] on link "[DATE] 7:48 PM CDT - Enter Package Quantities" at bounding box center [213, 130] width 156 height 9
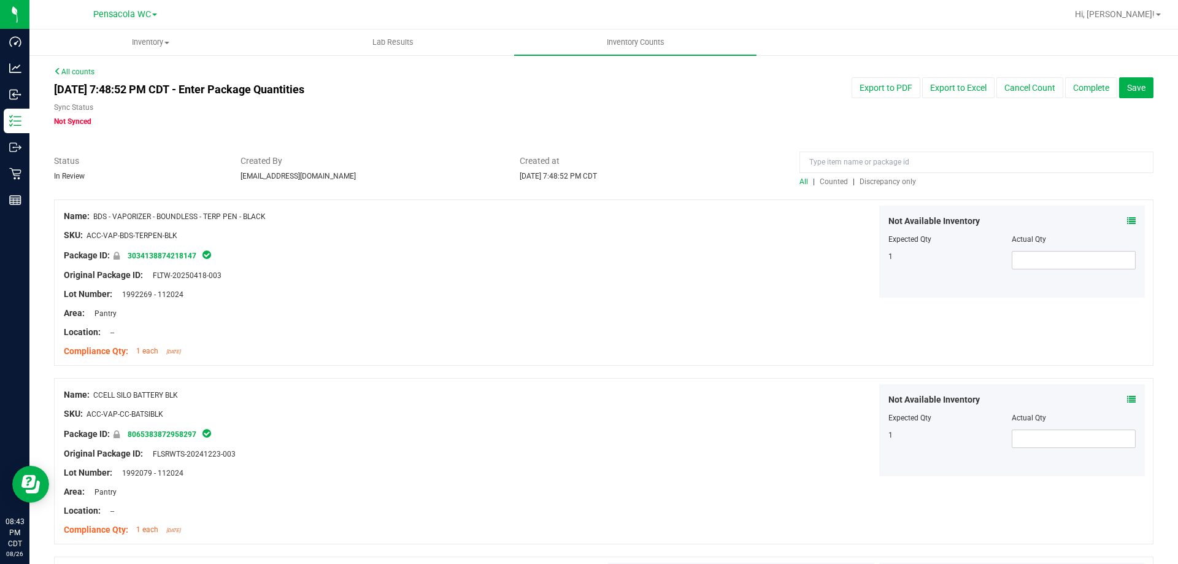
click at [868, 182] on span "Discrepancy only" at bounding box center [887, 181] width 56 height 9
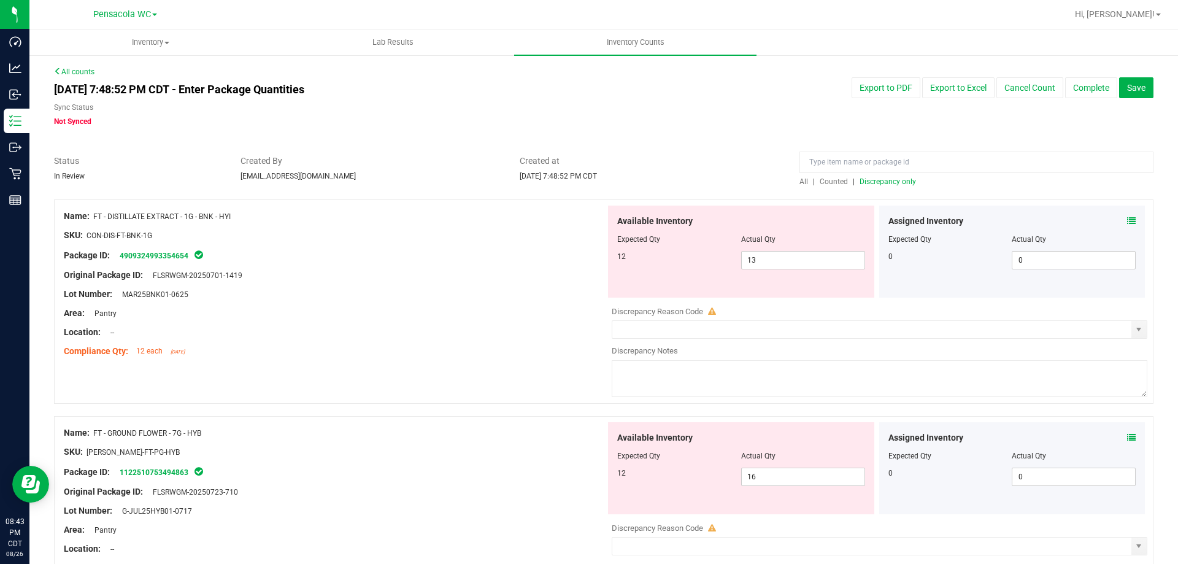
drag, startPoint x: 258, startPoint y: 211, endPoint x: 94, endPoint y: 216, distance: 163.2
click at [94, 216] on div "Name: FT - DISTILLATE EXTRACT - 1G - BNK - HYI" at bounding box center [335, 216] width 542 height 13
copy span "FT - DISTILLATE EXTRACT - 1G - BNK - HYI"
click at [900, 168] on input at bounding box center [976, 162] width 354 height 21
paste input "FT - DISTILLATE EXTRACT - 1G - BNK - HYI"
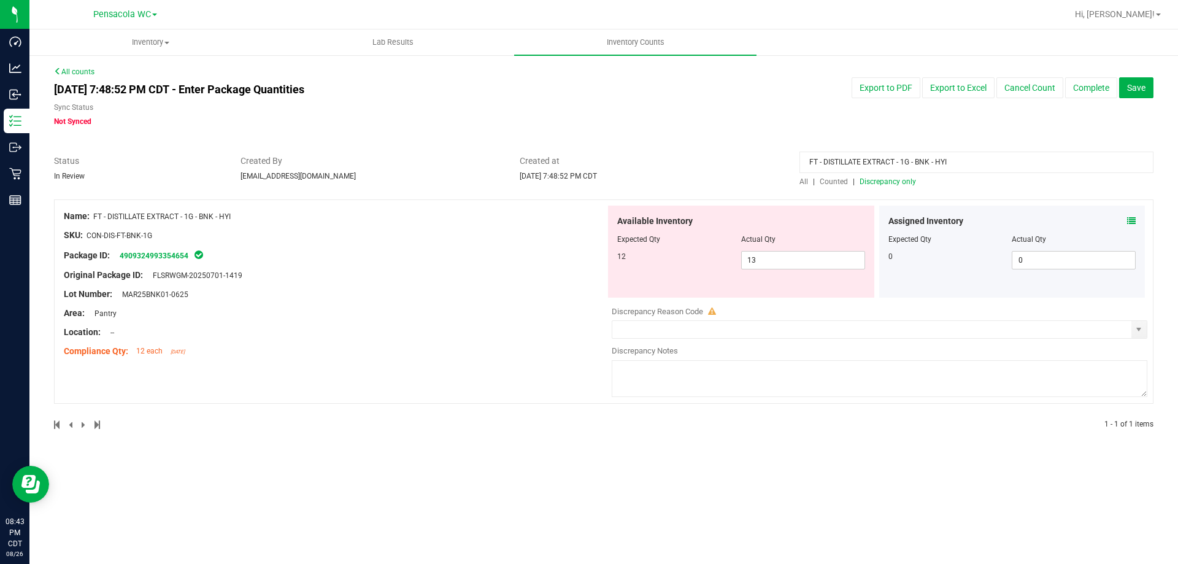
type input "FT - DISTILLATE EXTRACT - 1G - BNK - HYI"
click at [805, 183] on span "All" at bounding box center [803, 181] width 9 height 9
click at [379, 305] on div at bounding box center [335, 304] width 542 height 6
click at [805, 183] on span "All" at bounding box center [803, 181] width 9 height 9
drag, startPoint x: 972, startPoint y: 161, endPoint x: 559, endPoint y: 199, distance: 414.0
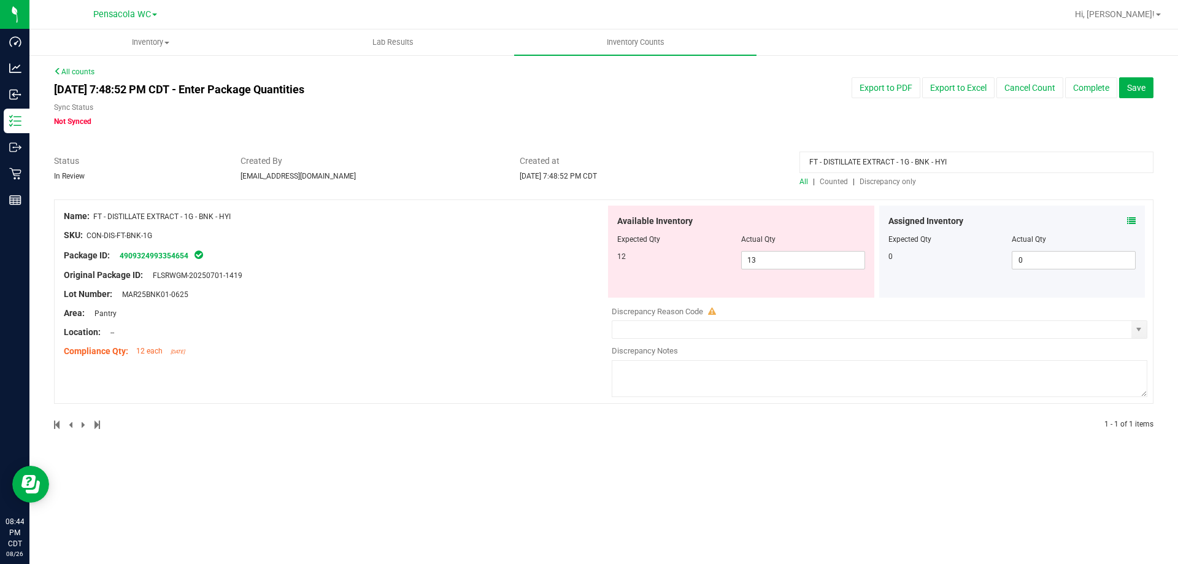
click at [559, 199] on div "All counts Aug 26, 2025 7:48:52 PM CDT - Enter Package Quantities Sync Status N…" at bounding box center [603, 255] width 1099 height 379
click at [870, 183] on span "Discrepancy only" at bounding box center [887, 181] width 56 height 9
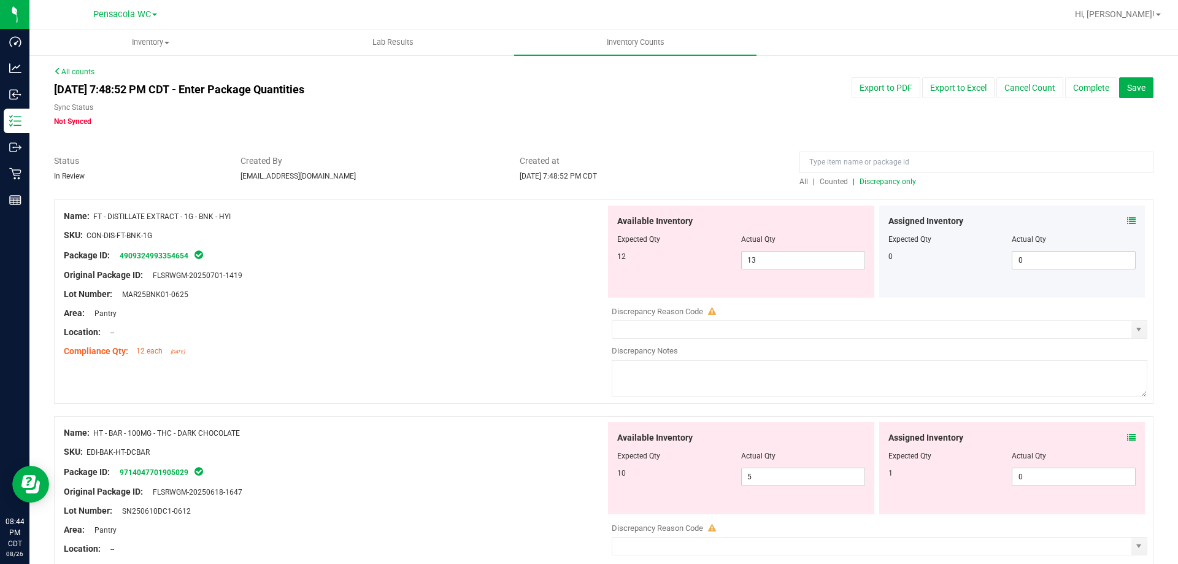
click at [883, 177] on span "Discrepancy only" at bounding box center [887, 181] width 56 height 9
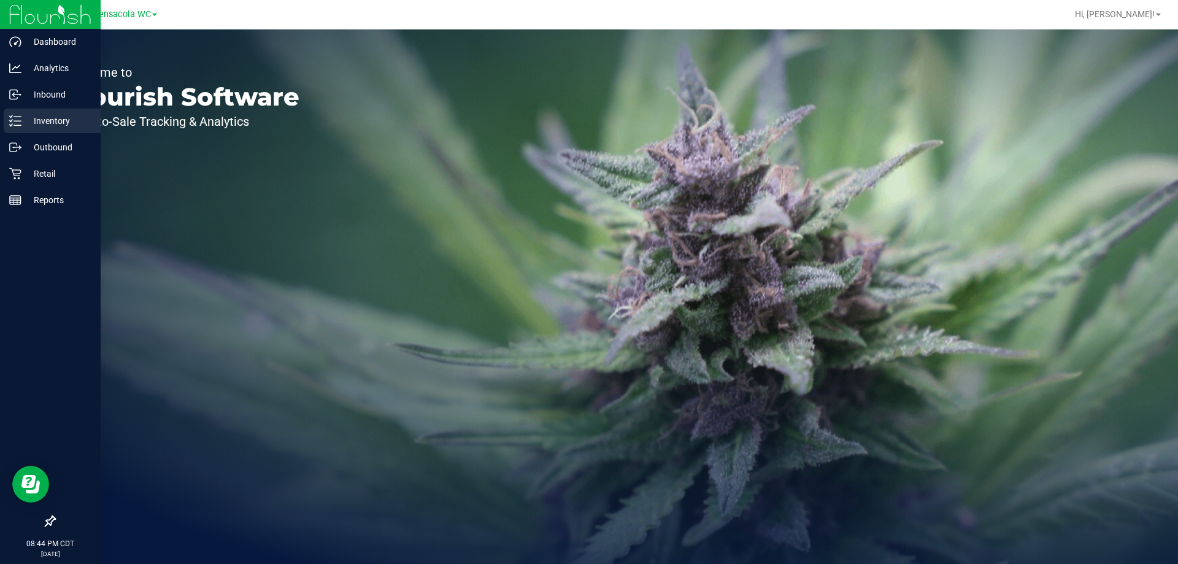
click at [30, 130] on div "Inventory" at bounding box center [52, 121] width 97 height 25
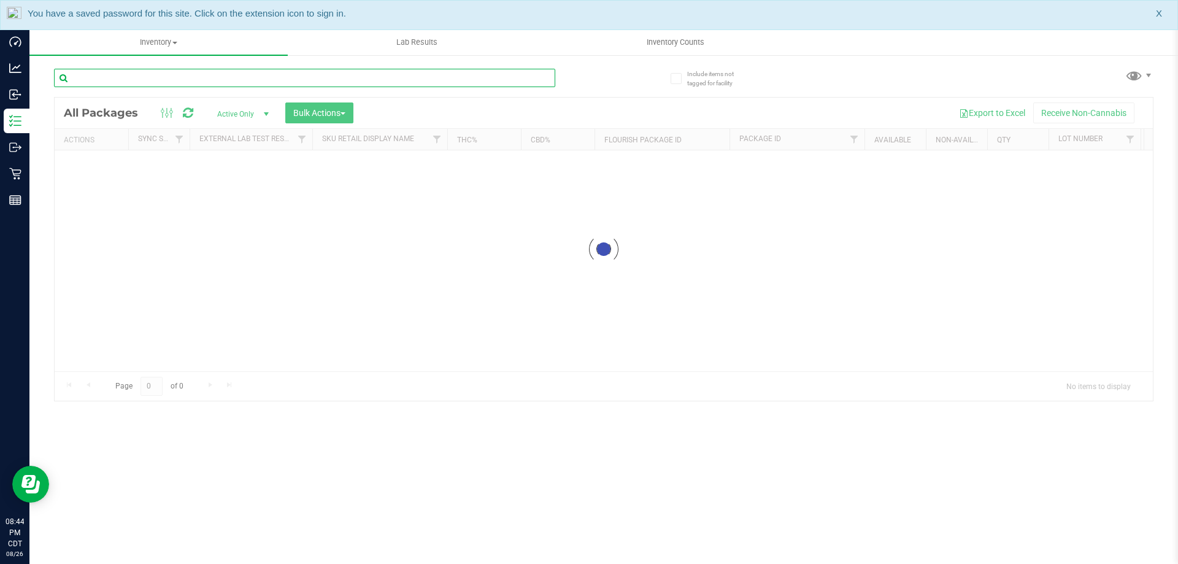
click at [144, 77] on input "text" at bounding box center [304, 78] width 501 height 18
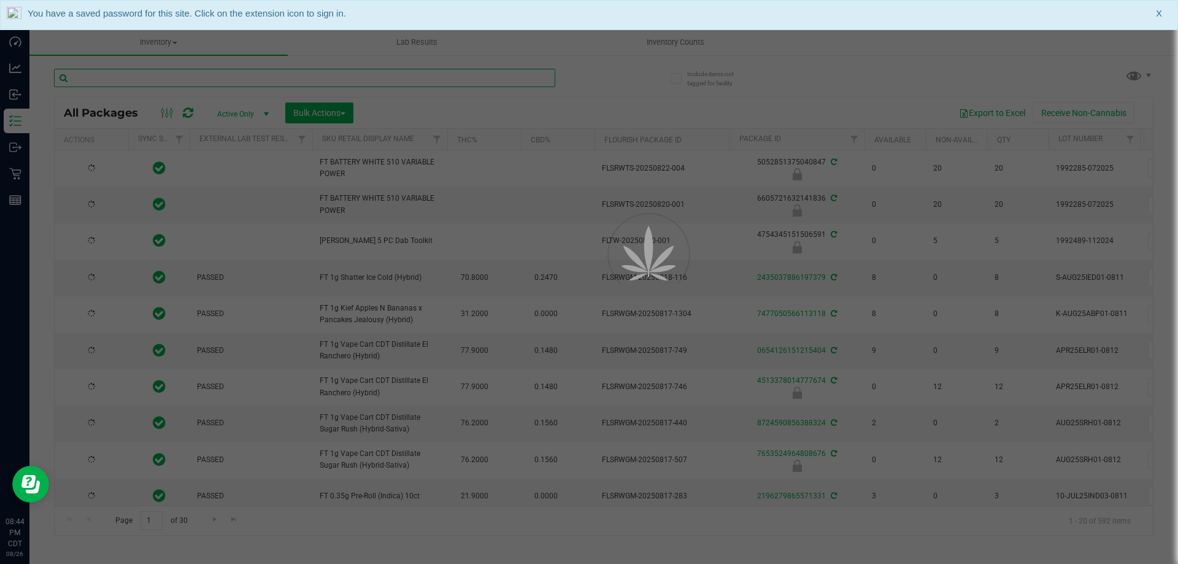
paste input "FT - DISTILLATE EXTRACT - 1G - BNK - HYI"
type input "FT - DISTILLATE EXTRACT - 1G - BNK - HYI"
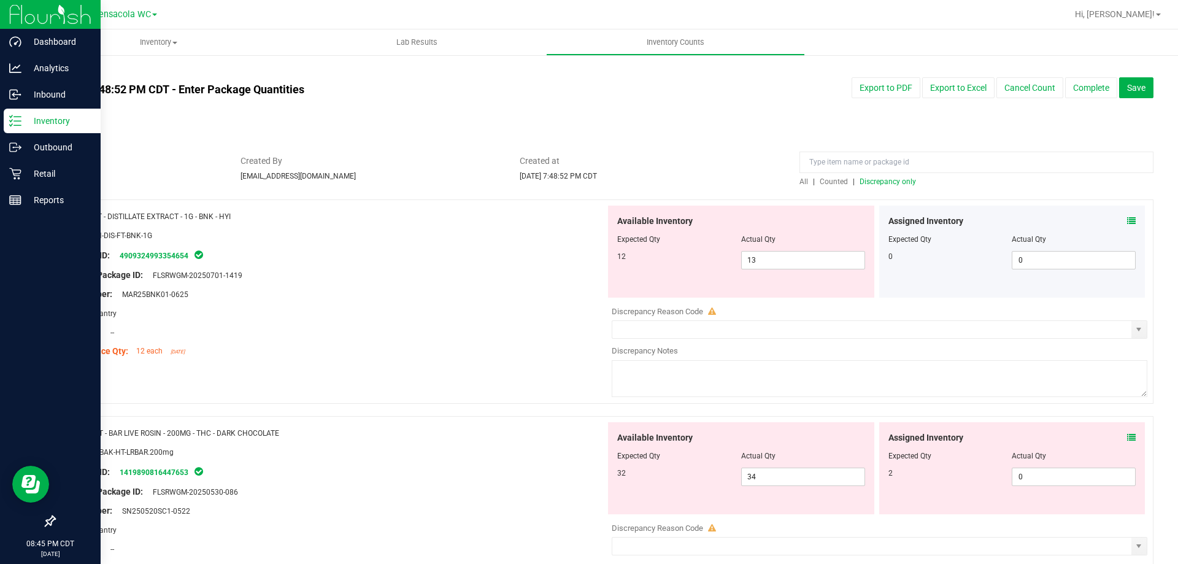
click at [24, 117] on p "Inventory" at bounding box center [58, 120] width 74 height 15
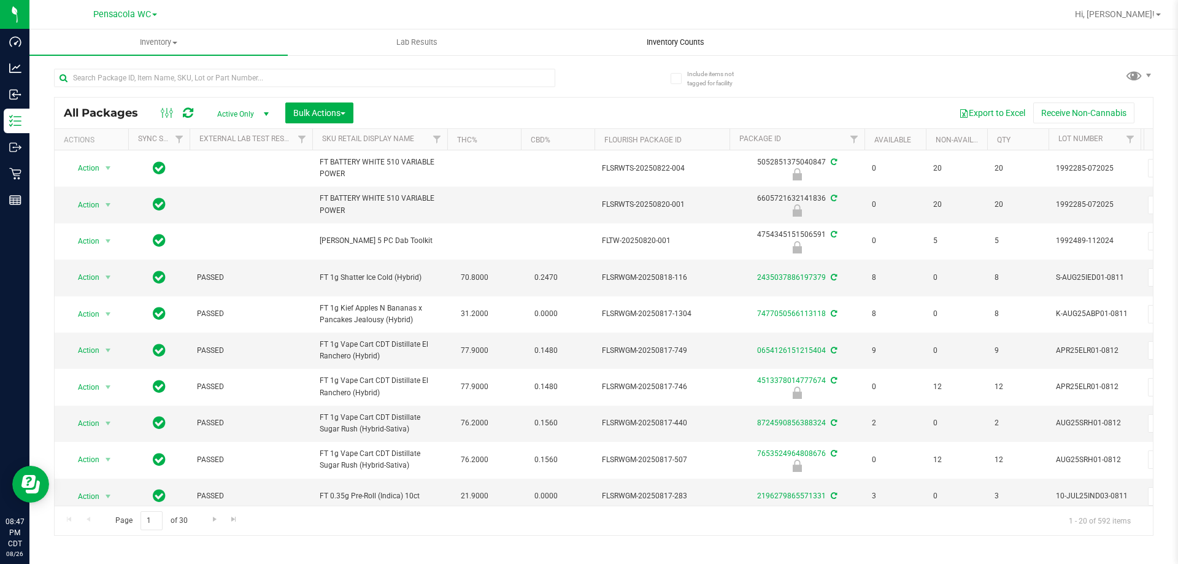
click at [647, 34] on uib-tab-heading "Inventory Counts" at bounding box center [675, 42] width 257 height 25
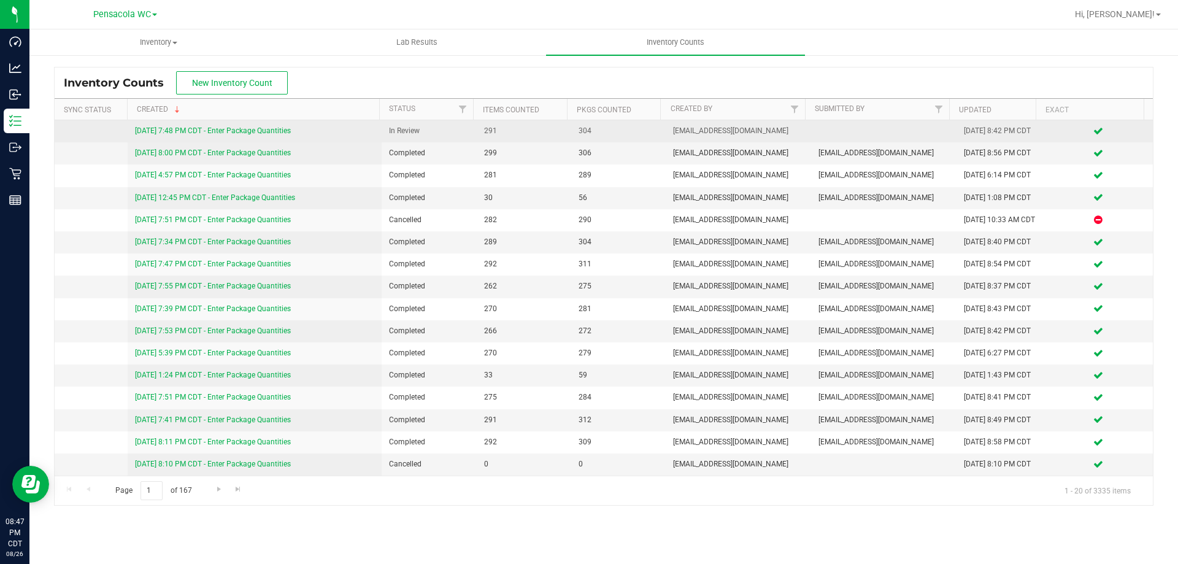
click at [250, 134] on link "[DATE] 7:48 PM CDT - Enter Package Quantities" at bounding box center [213, 130] width 156 height 9
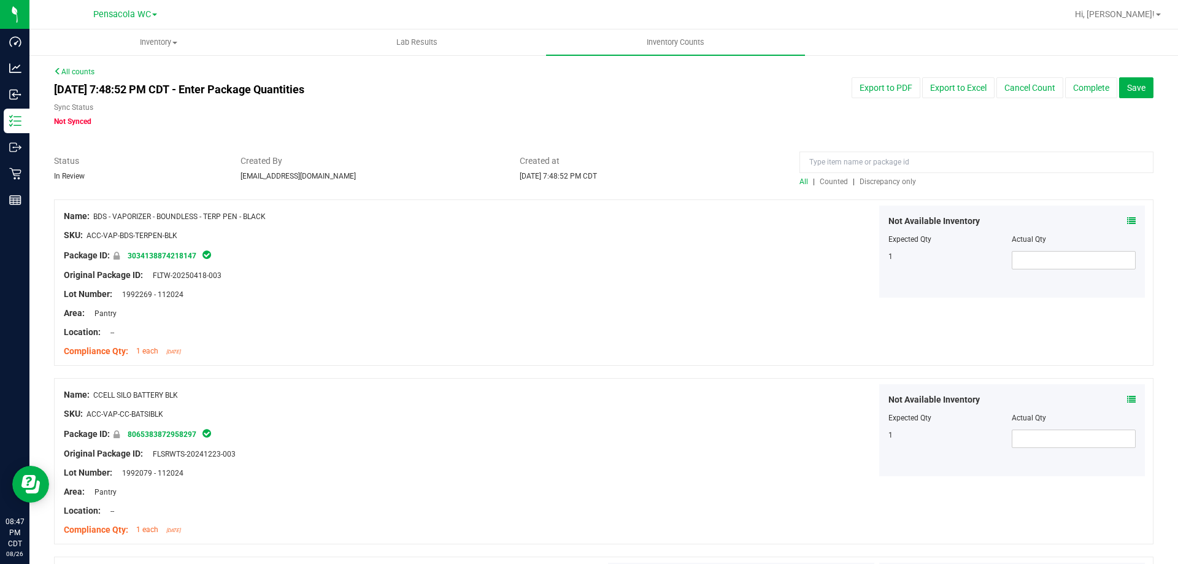
click at [869, 182] on span "Discrepancy only" at bounding box center [887, 181] width 56 height 9
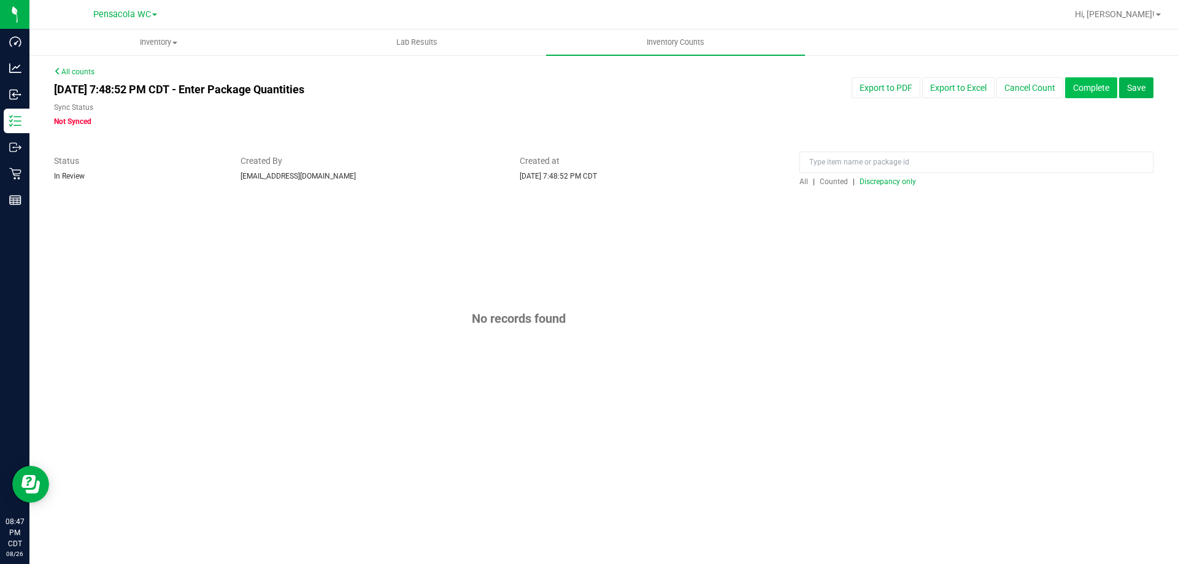
click at [1095, 93] on button "Complete" at bounding box center [1091, 87] width 52 height 21
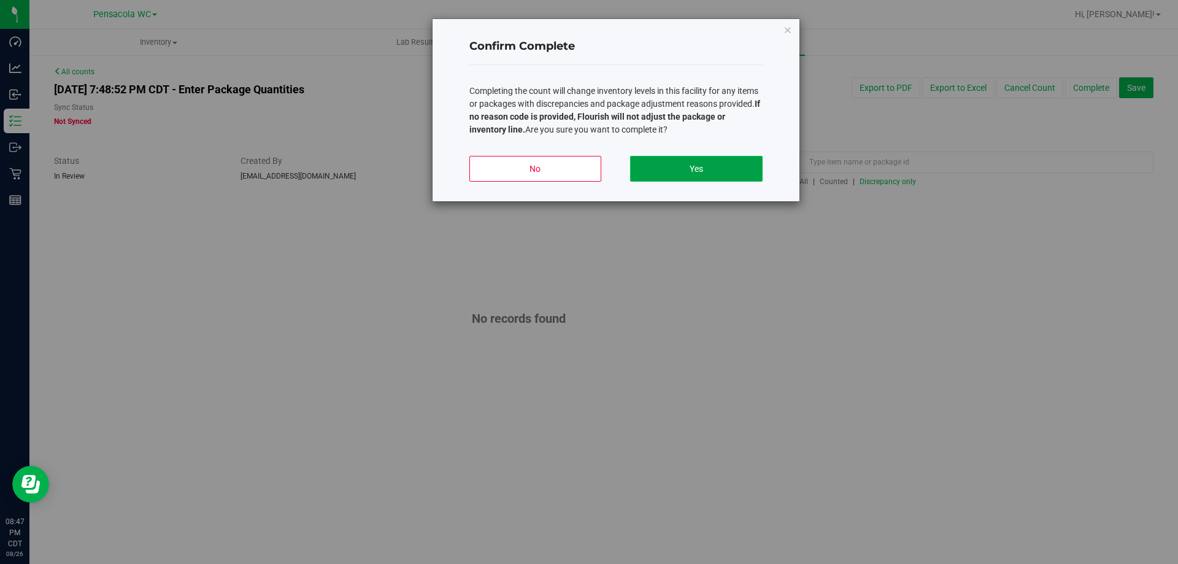
click at [739, 163] on button "Yes" at bounding box center [696, 169] width 132 height 26
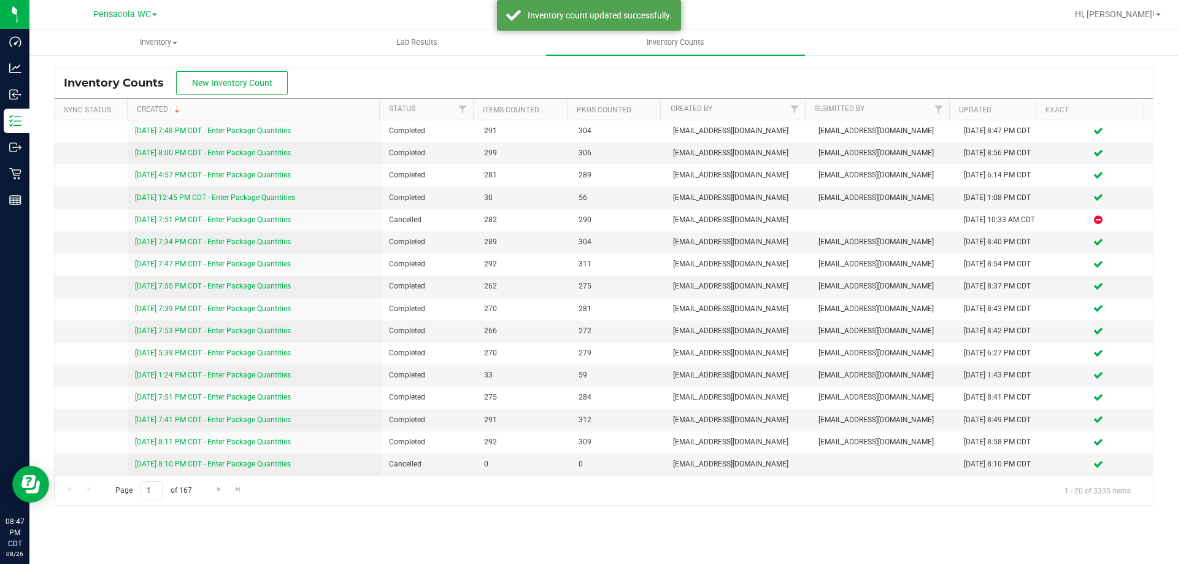
click at [1118, 6] on div "Hi, [PERSON_NAME]!" at bounding box center [1118, 14] width 96 height 21
click at [1127, 14] on span "Hi, [PERSON_NAME]!" at bounding box center [1115, 14] width 80 height 10
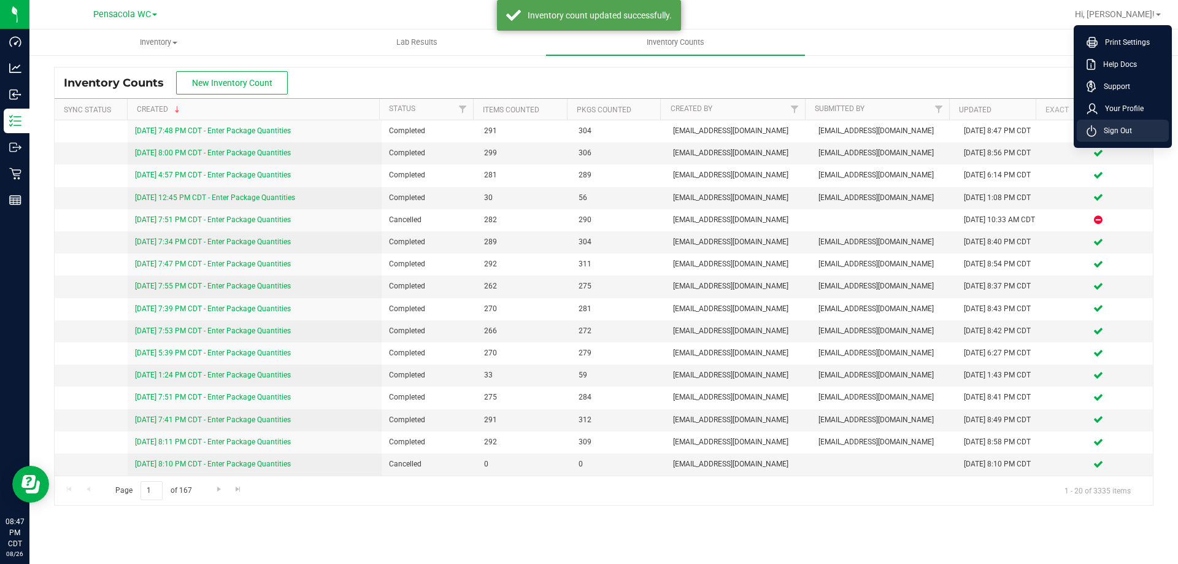
click at [1112, 131] on span "Sign Out" at bounding box center [1114, 131] width 36 height 12
